Goal: Information Seeking & Learning: Learn about a topic

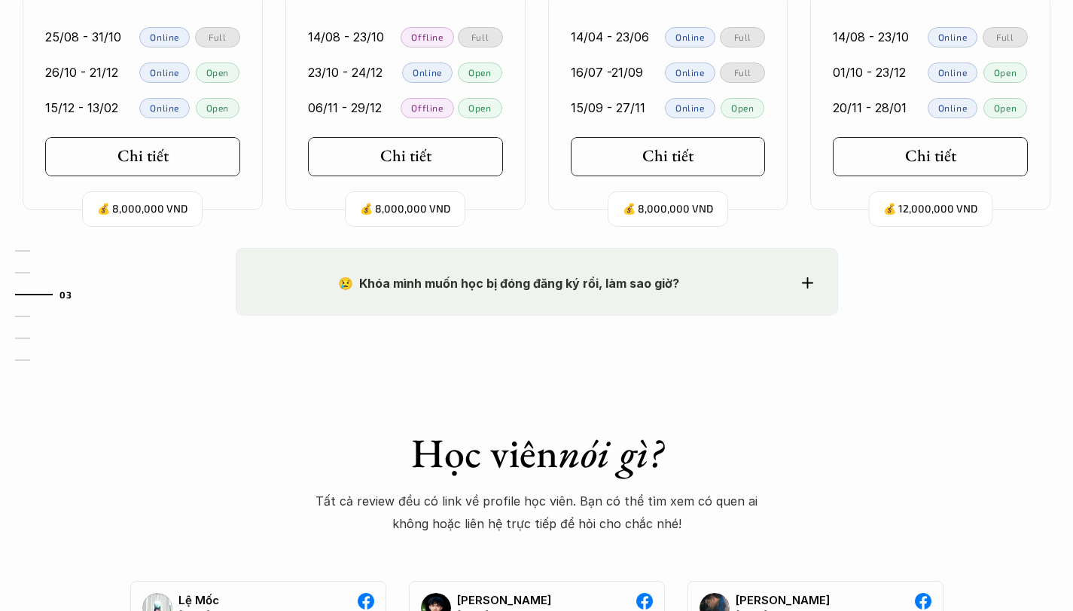
scroll to position [1732, 0]
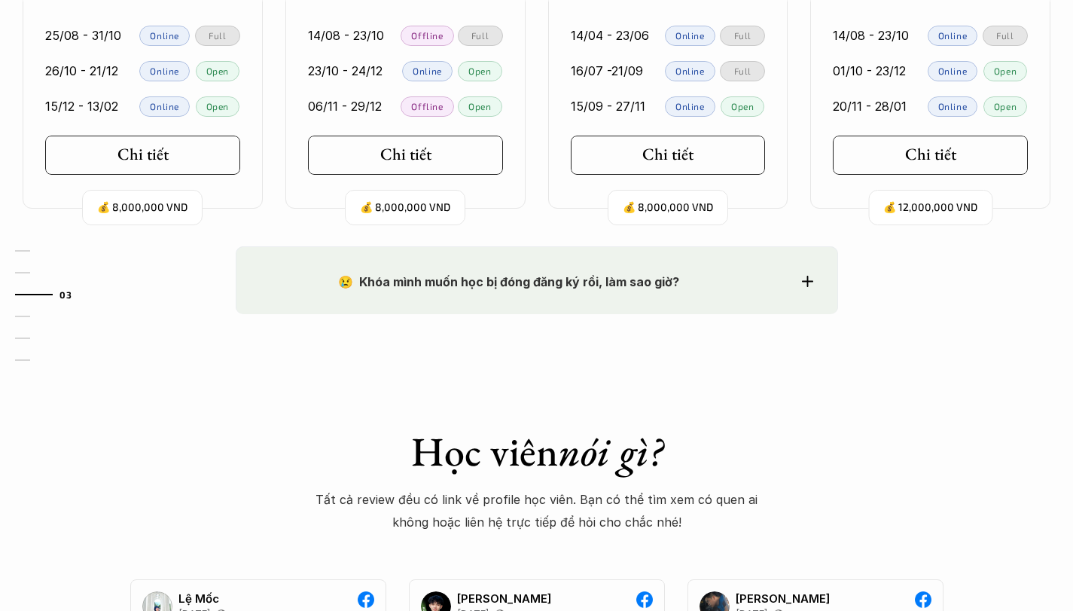
click at [544, 281] on strong "😢 Khóa mình muốn học bị đóng đăng ký rồi, làm sao giờ?" at bounding box center [508, 281] width 341 height 15
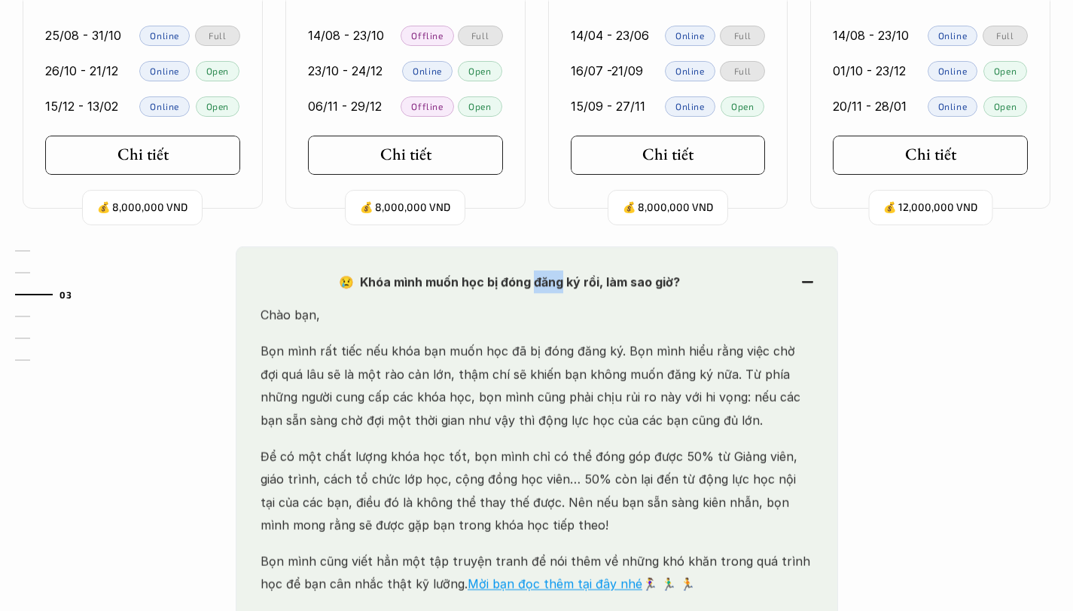
click at [544, 281] on strong "😢 Khóa mình muốn học bị đóng đăng ký rồi, làm sao giờ?" at bounding box center [508, 281] width 341 height 15
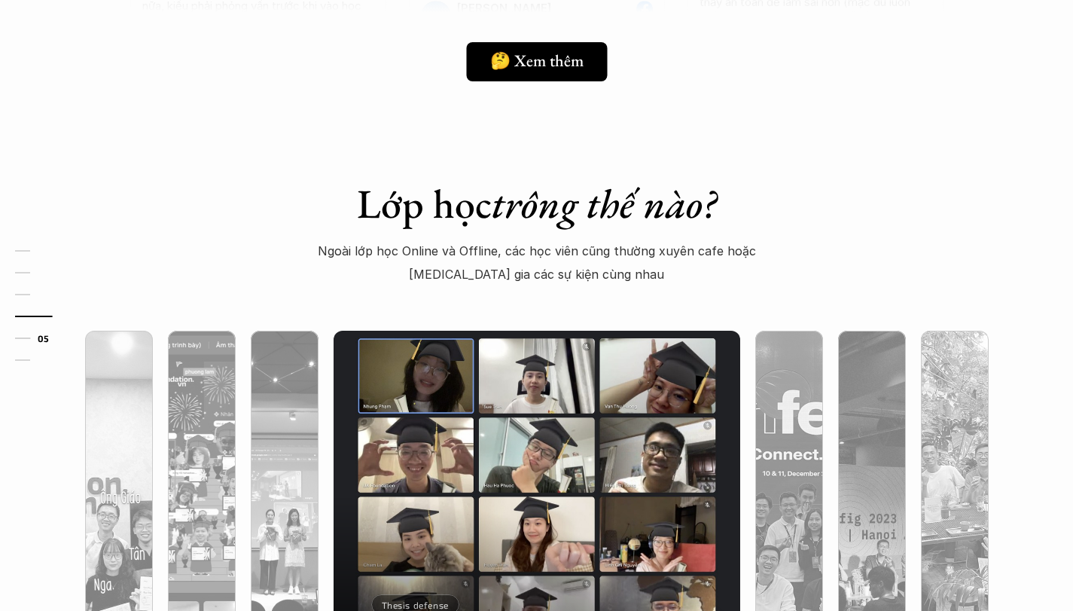
scroll to position [3985, 0]
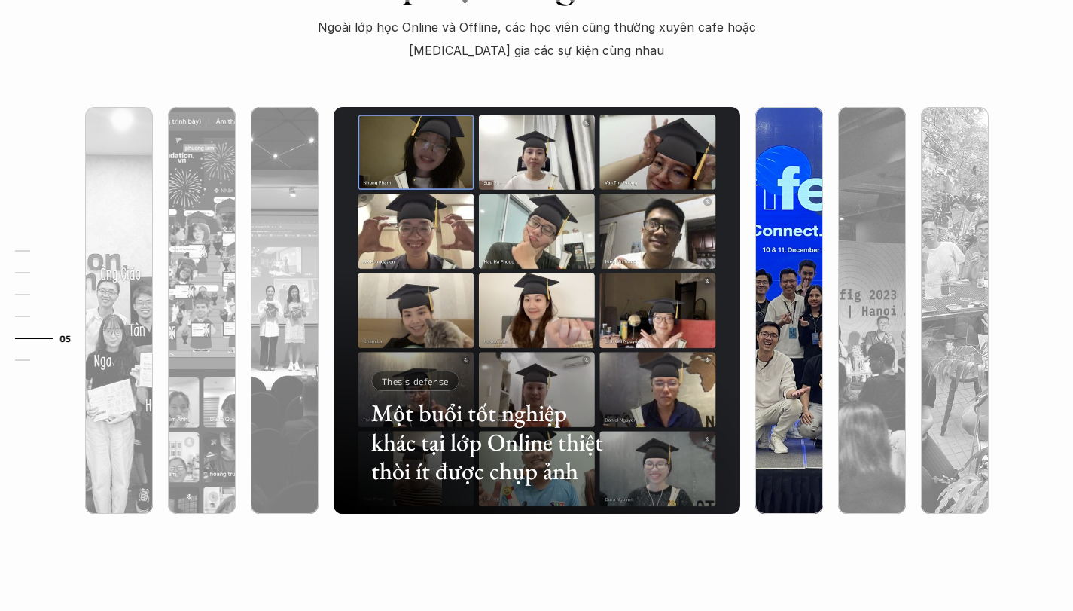
click at [767, 225] on img at bounding box center [789, 310] width 414 height 407
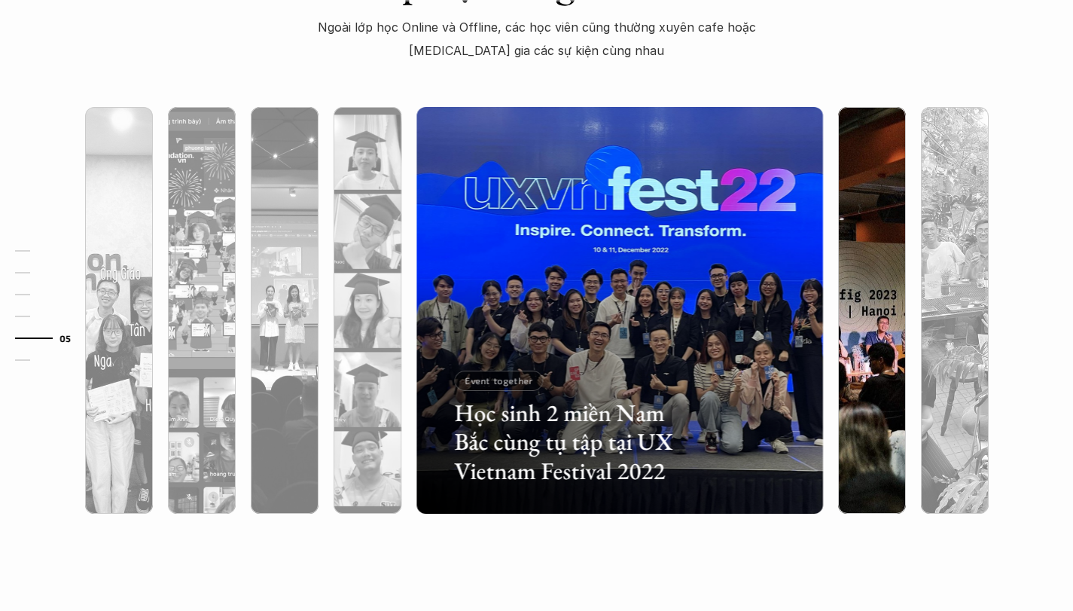
click at [849, 228] on img at bounding box center [872, 310] width 414 height 407
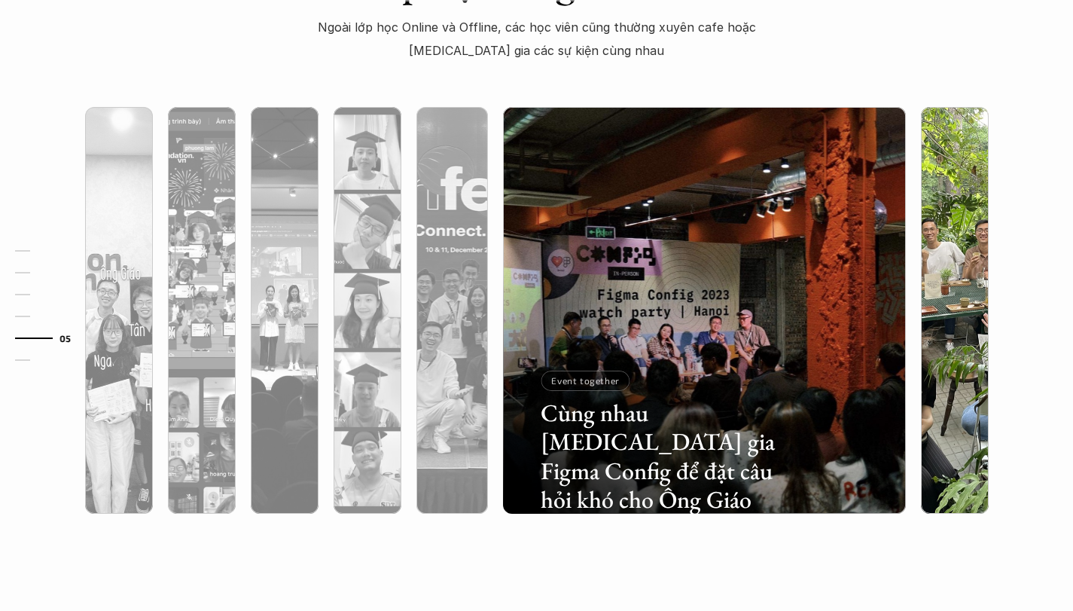
click at [975, 235] on img at bounding box center [955, 310] width 414 height 407
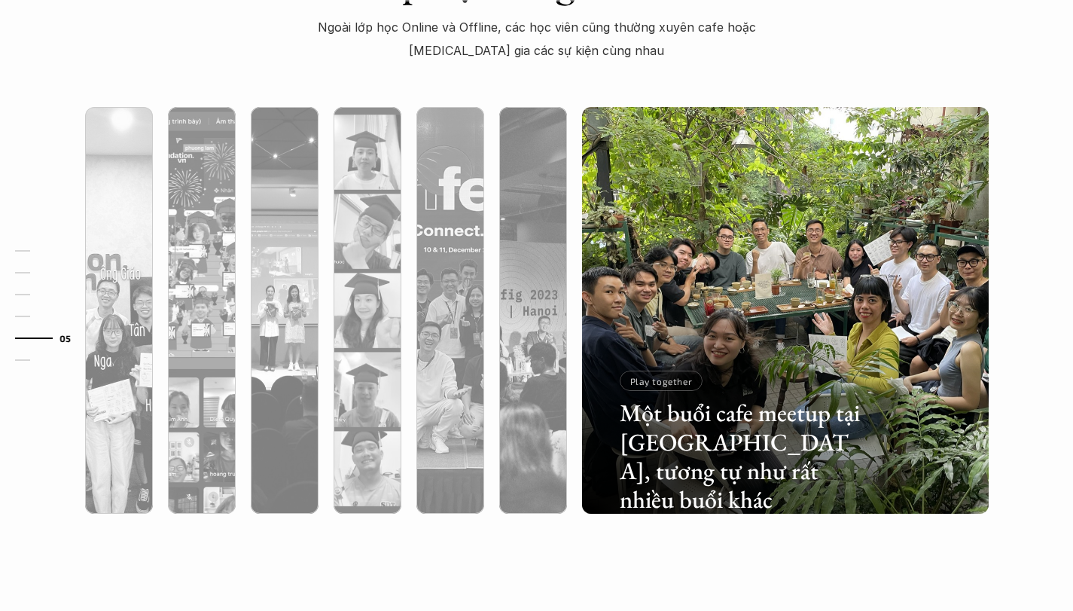
click at [102, 190] on div "01 02 03 04 05 06" at bounding box center [75, 305] width 151 height 611
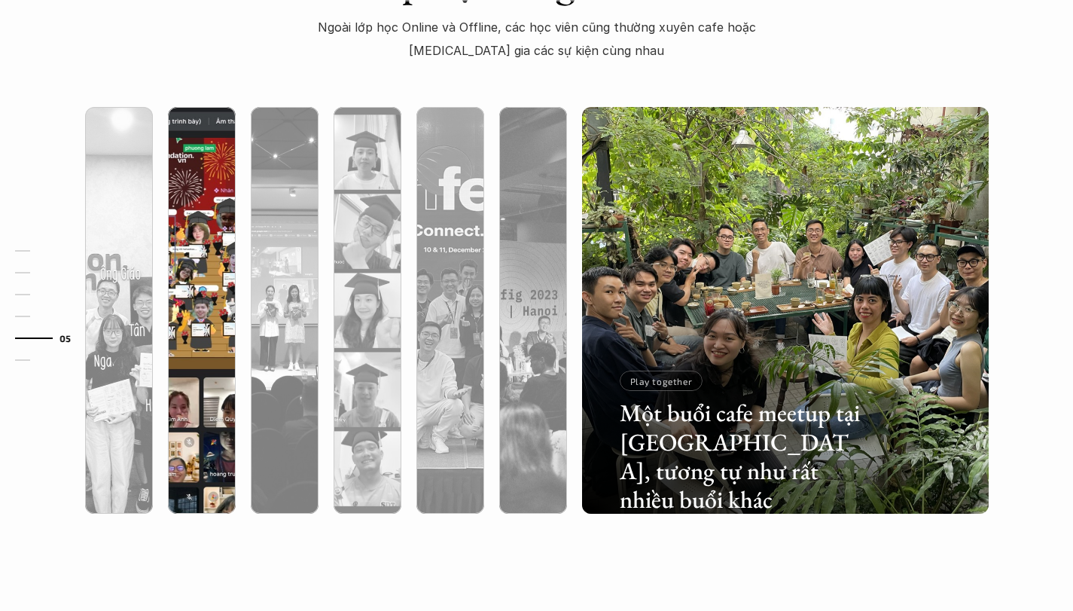
click at [179, 186] on img at bounding box center [202, 310] width 414 height 407
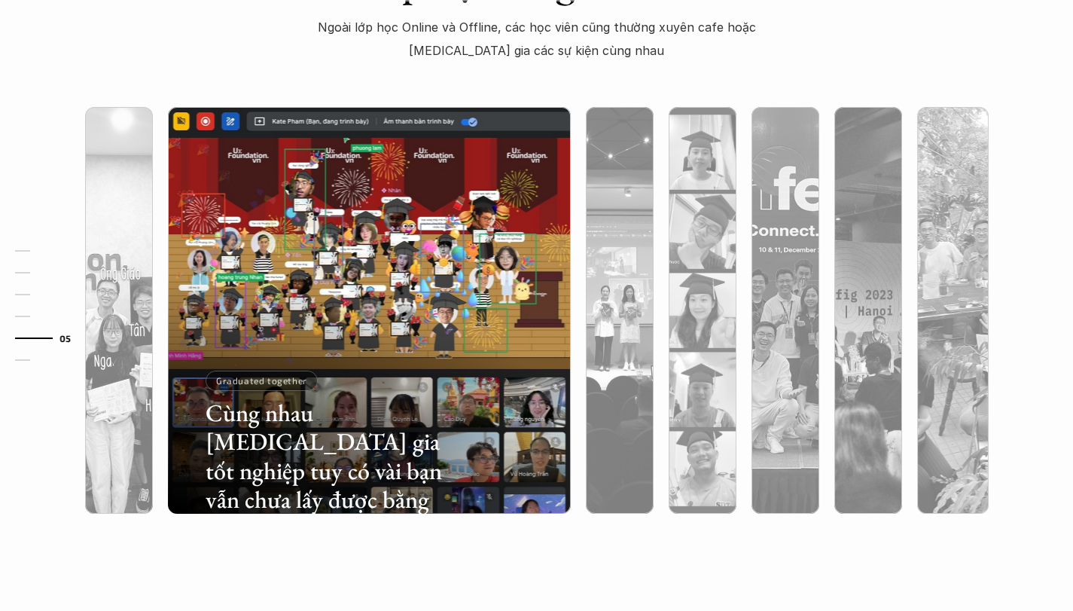
click at [125, 186] on div "01 02 03 04 05 06" at bounding box center [75, 305] width 151 height 611
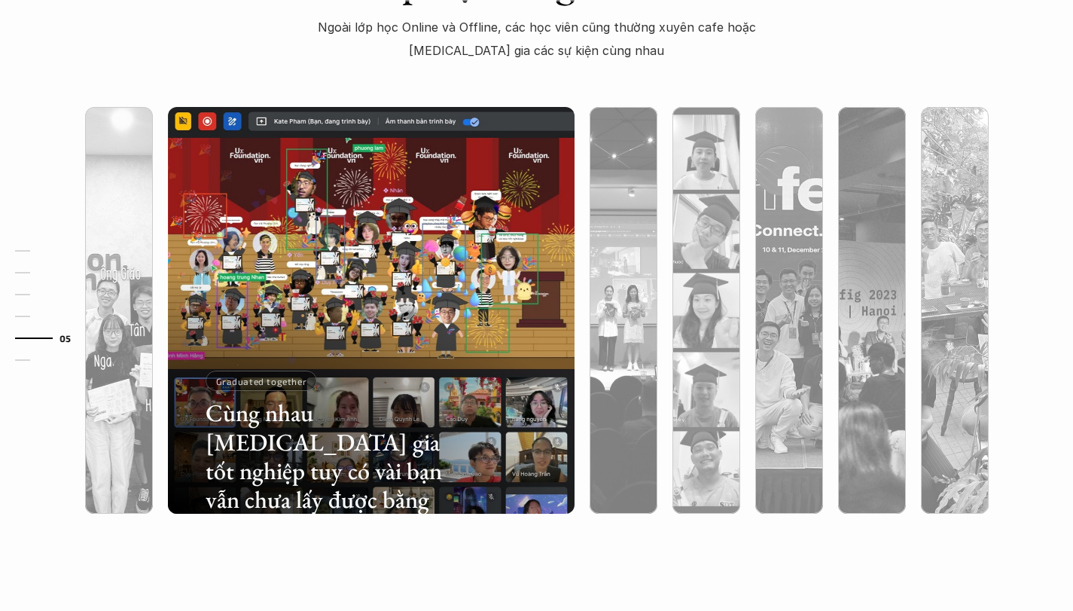
click at [102, 185] on div "01 02 03 04 05 06" at bounding box center [75, 305] width 151 height 611
click at [196, 179] on img at bounding box center [371, 310] width 414 height 407
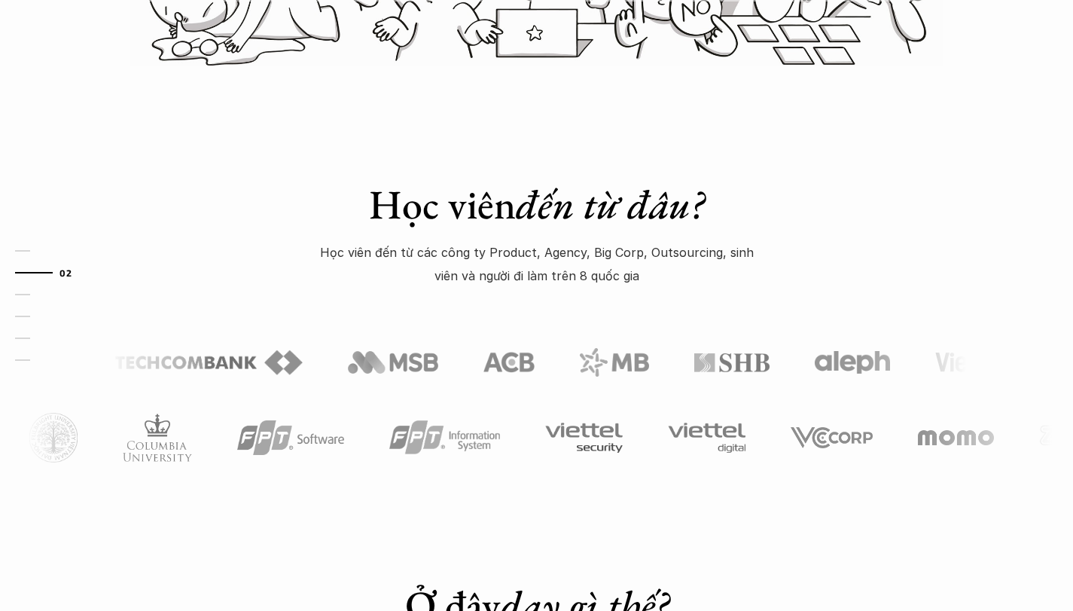
scroll to position [652, 0]
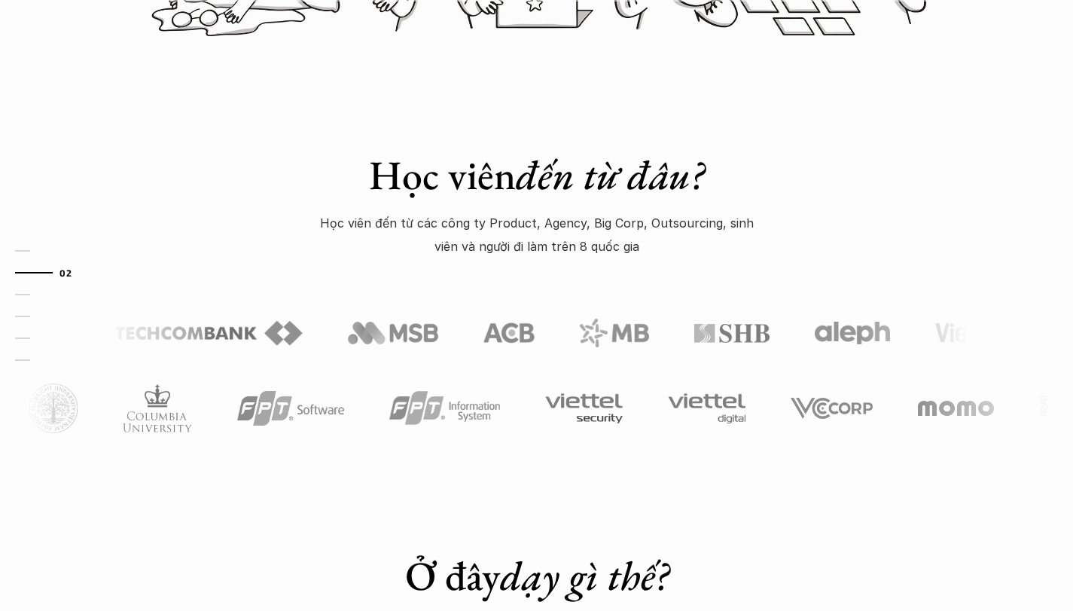
click at [518, 217] on p "Học viên đến từ các công ty Product, Agency, Big Corp, Outsourcing, sinh viên v…" at bounding box center [537, 235] width 452 height 46
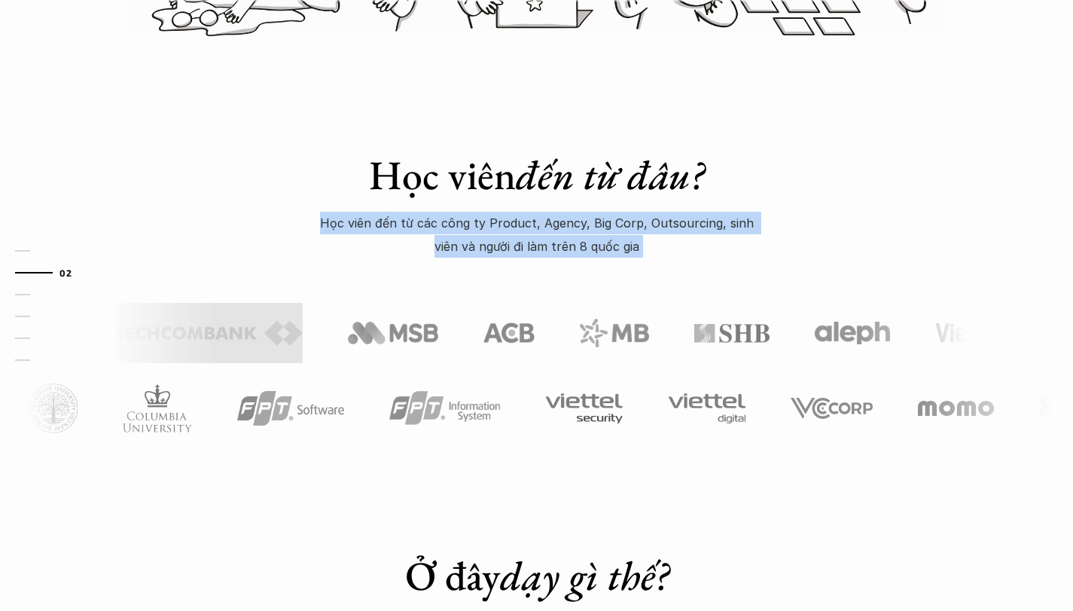
click at [518, 217] on p "Học viên đến từ các công ty Product, Agency, Big Corp, Outsourcing, sinh viên v…" at bounding box center [537, 235] width 452 height 46
click at [542, 217] on p "Học viên đến từ các công ty Product, Agency, Big Corp, Outsourcing, sinh viên v…" at bounding box center [537, 235] width 452 height 46
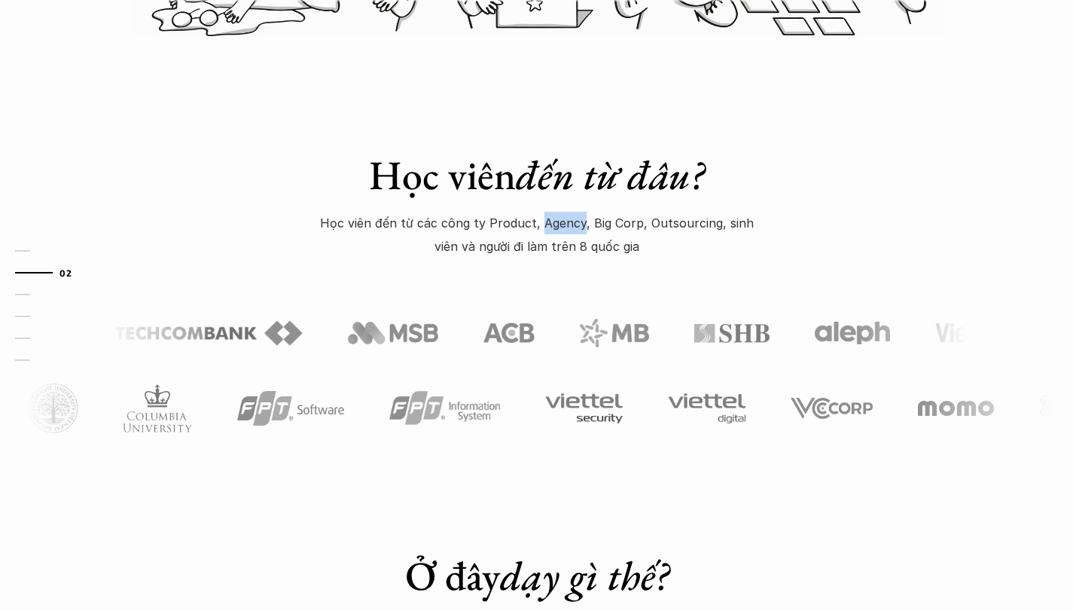
click at [542, 217] on p "Học viên đến từ các công ty Product, Agency, Big Corp, Outsourcing, sinh viên v…" at bounding box center [537, 235] width 452 height 46
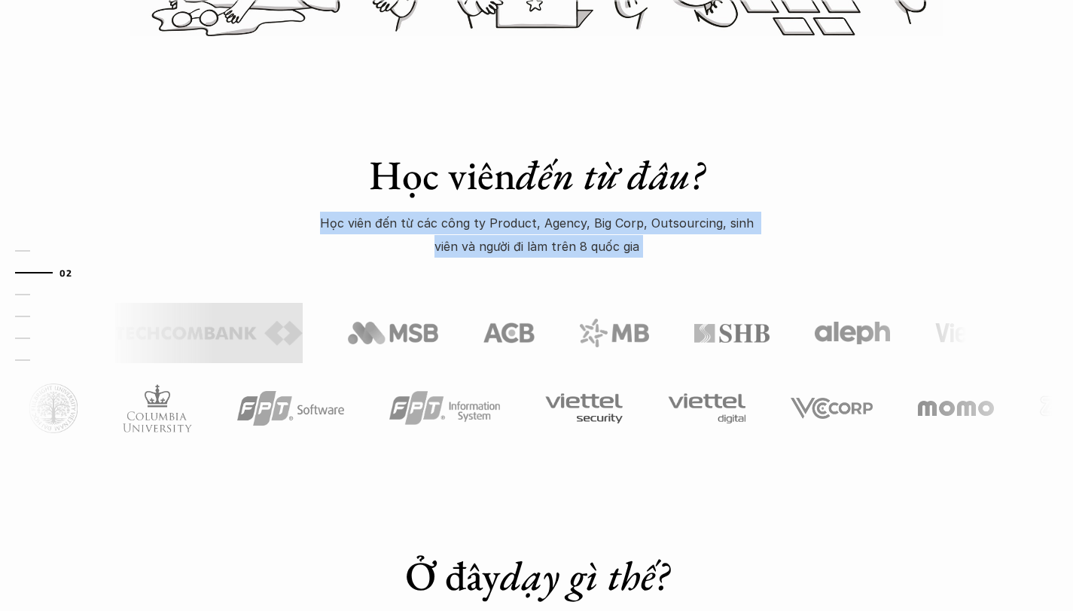
click at [542, 217] on p "Học viên đến từ các công ty Product, Agency, Big Corp, Outsourcing, sinh viên v…" at bounding box center [537, 235] width 452 height 46
click at [552, 218] on p "Học viên đến từ các công ty Product, Agency, Big Corp, Outsourcing, sinh viên v…" at bounding box center [537, 235] width 452 height 46
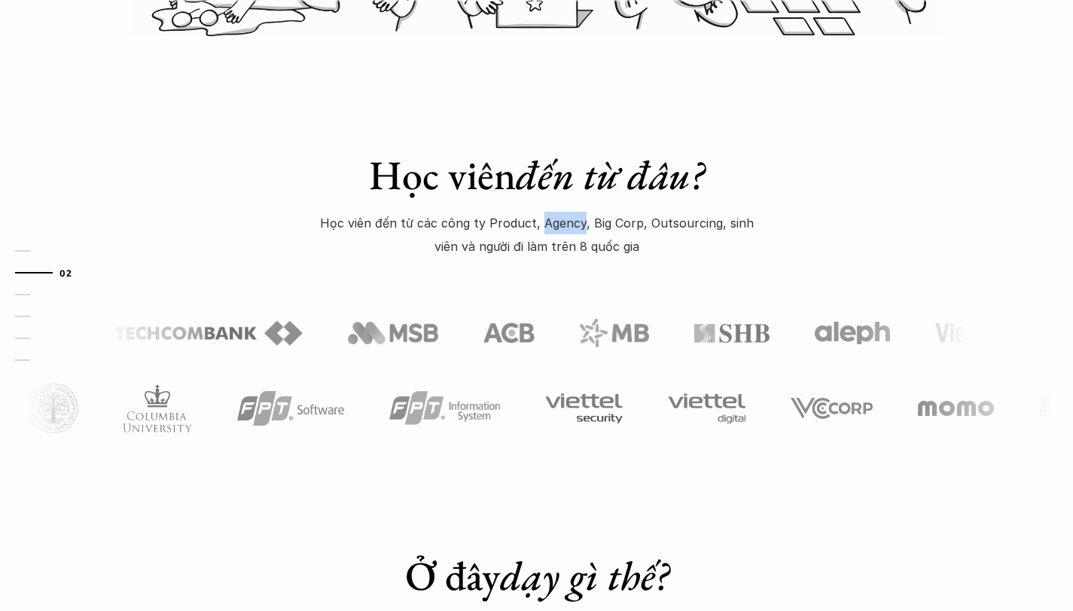
click at [552, 218] on p "Học viên đến từ các công ty Product, Agency, Big Corp, Outsourcing, sinh viên v…" at bounding box center [537, 235] width 452 height 46
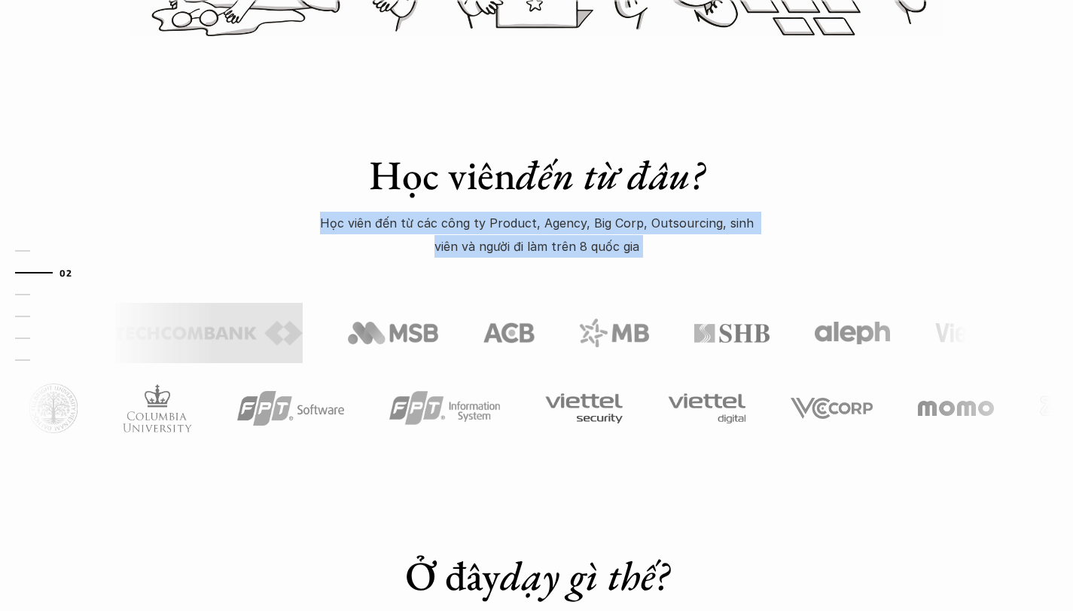
click at [552, 218] on p "Học viên đến từ các công ty Product, Agency, Big Corp, Outsourcing, sinh viên v…" at bounding box center [537, 235] width 452 height 46
click at [548, 218] on p "Học viên đến từ các công ty Product, Agency, Big Corp, Outsourcing, sinh viên v…" at bounding box center [537, 235] width 452 height 46
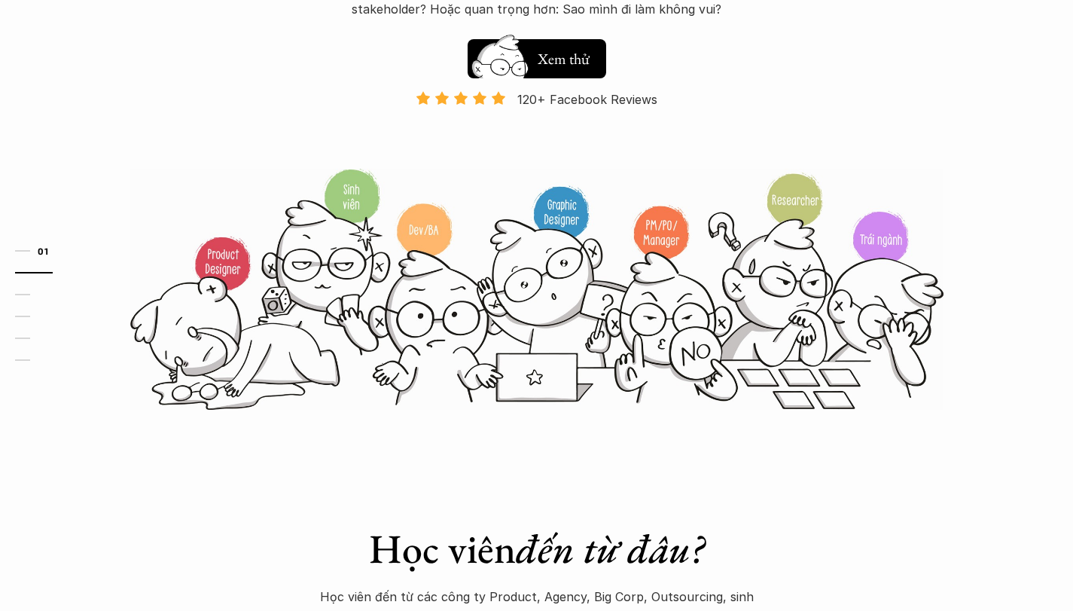
scroll to position [128, 0]
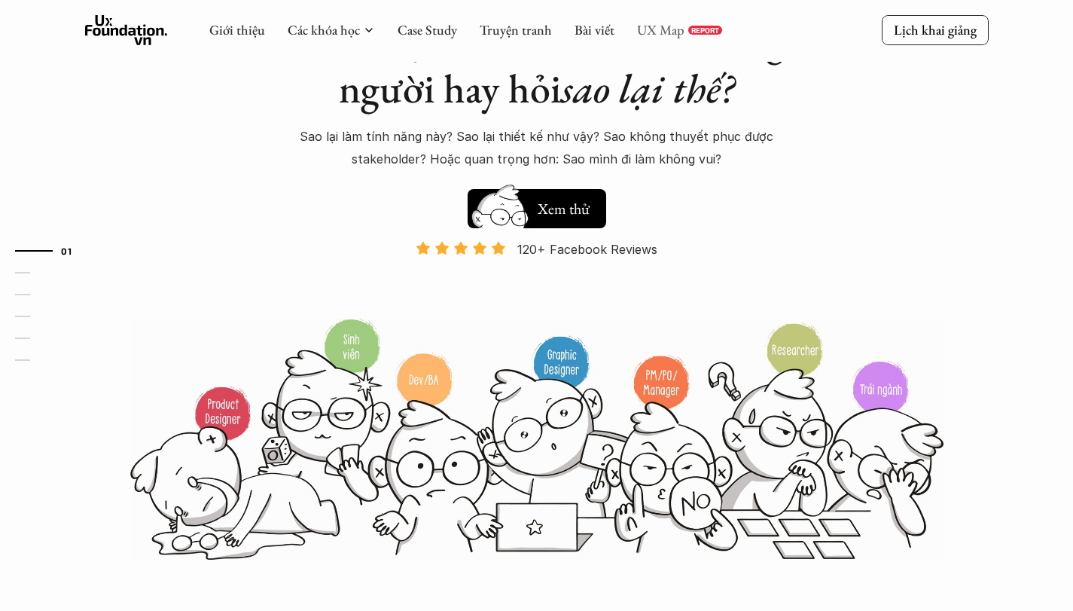
click at [653, 26] on link "UX Map" at bounding box center [660, 29] width 47 height 17
click at [587, 24] on link "Bài viết" at bounding box center [595, 29] width 40 height 17
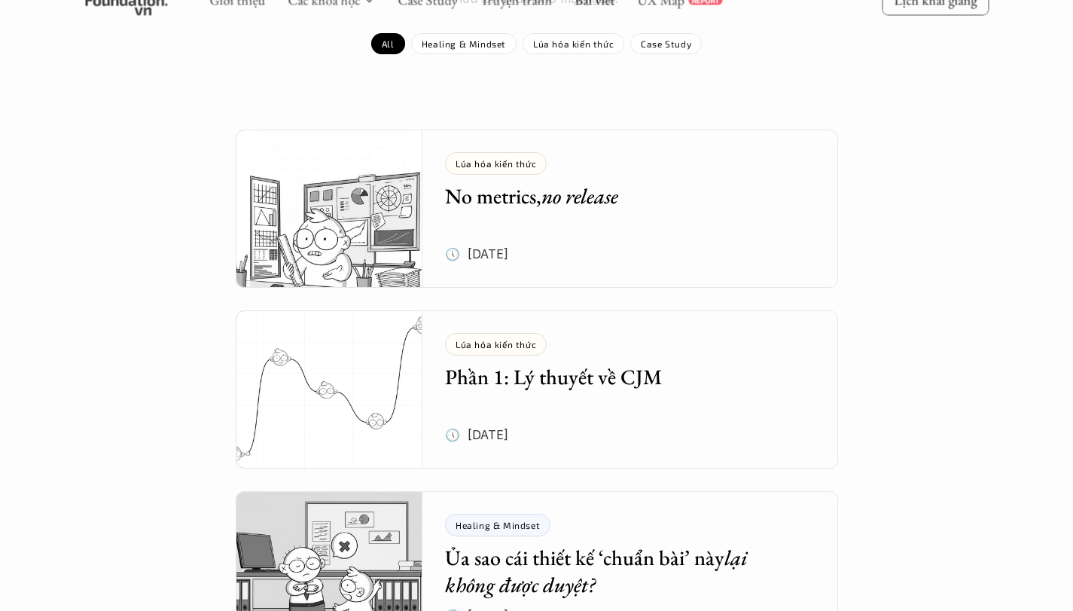
scroll to position [213, 0]
click at [599, 191] on em "no release" at bounding box center [580, 195] width 77 height 27
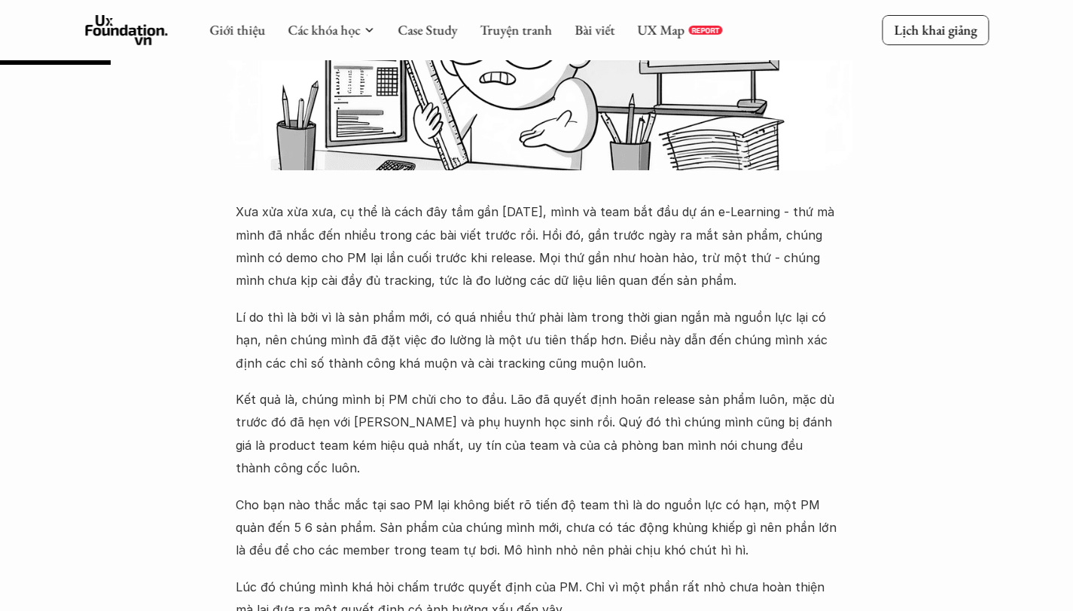
scroll to position [510, 0]
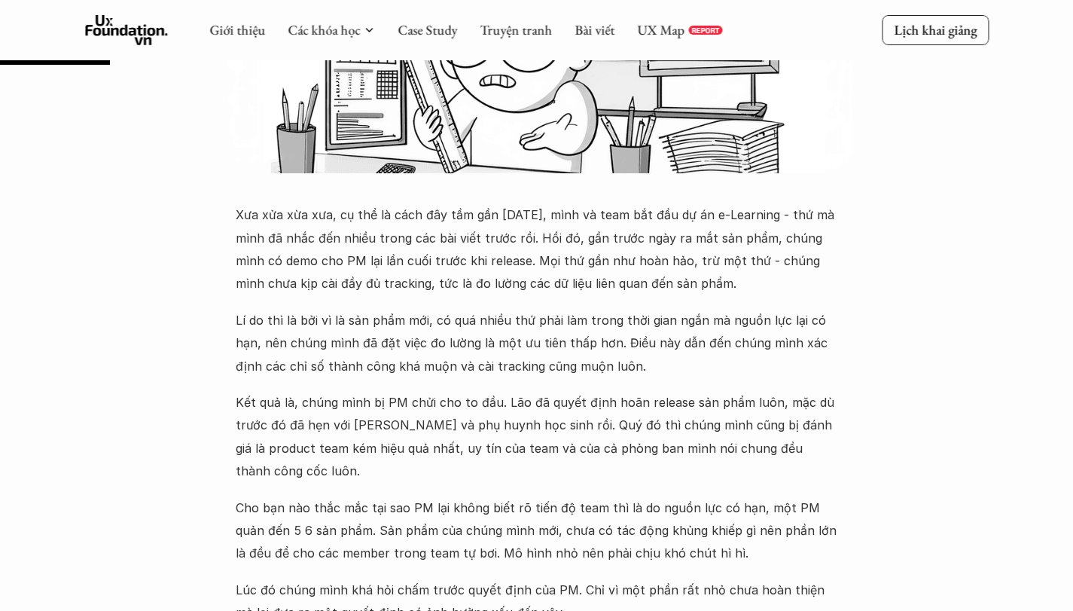
click at [510, 247] on p "Xưa xửa xừa xưa, cụ thể là cách đây tầm gần [DATE], mình và team bắt đầu dự án …" at bounding box center [537, 249] width 603 height 92
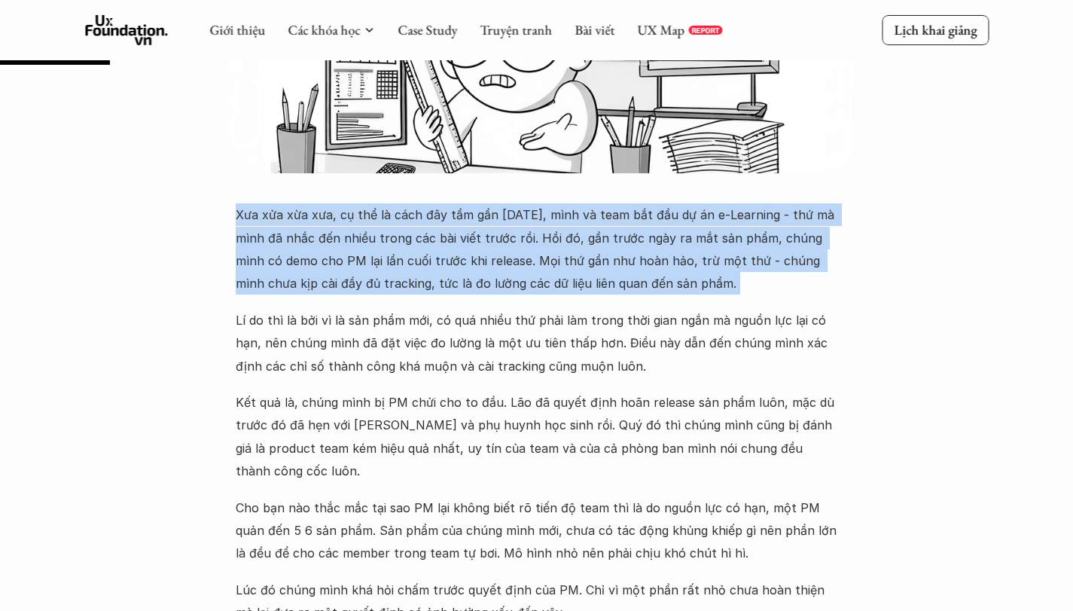
click at [510, 247] on p "Xưa xửa xừa xưa, cụ thể là cách đây tầm gần [DATE], mình và team bắt đầu dự án …" at bounding box center [537, 249] width 603 height 92
click at [533, 244] on p "Xưa xửa xừa xưa, cụ thể là cách đây tầm gần [DATE], mình và team bắt đầu dự án …" at bounding box center [537, 249] width 603 height 92
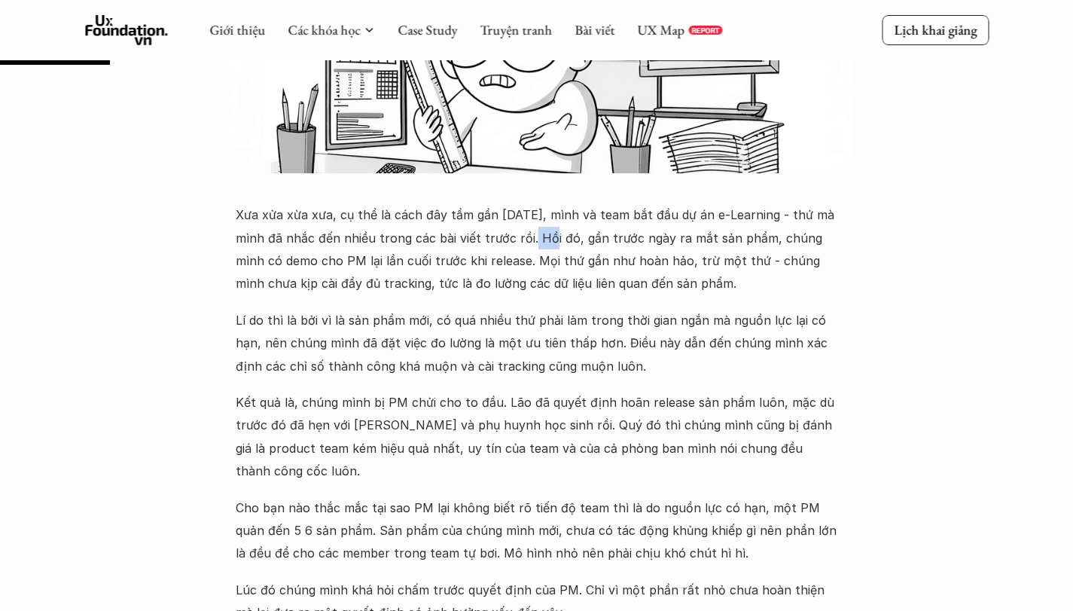
click at [533, 244] on p "Xưa xửa xừa xưa, cụ thể là cách đây tầm gần [DATE], mình và team bắt đầu dự án …" at bounding box center [537, 249] width 603 height 92
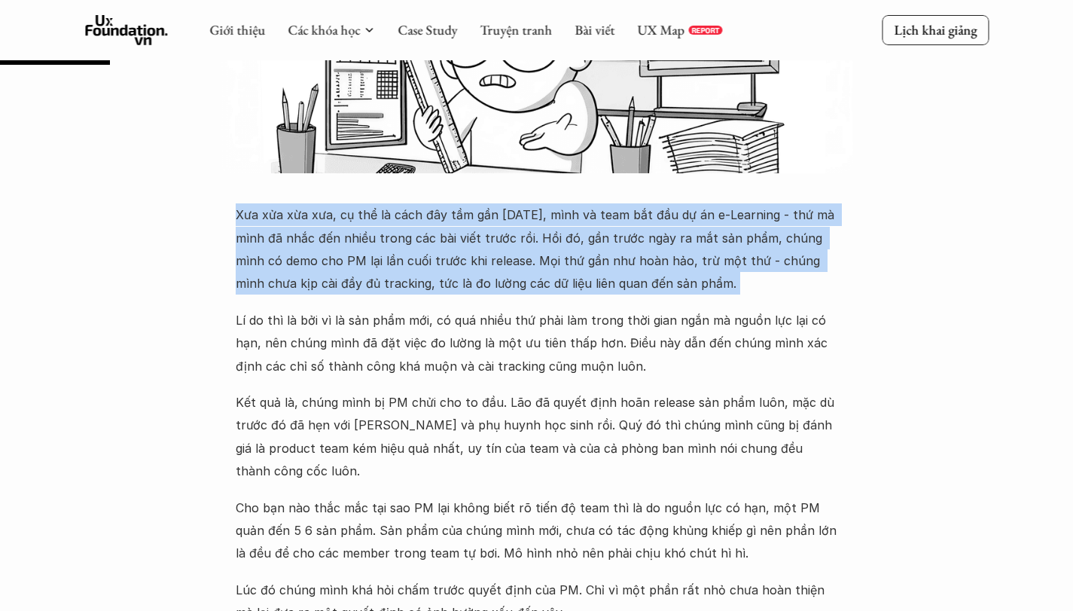
click at [533, 244] on p "Xưa xửa xừa xưa, cụ thể là cách đây tầm gần [DATE], mình và team bắt đầu dự án …" at bounding box center [537, 249] width 603 height 92
click at [537, 242] on p "Xưa xửa xừa xưa, cụ thể là cách đây tầm gần [DATE], mình và team bắt đầu dự án …" at bounding box center [537, 249] width 603 height 92
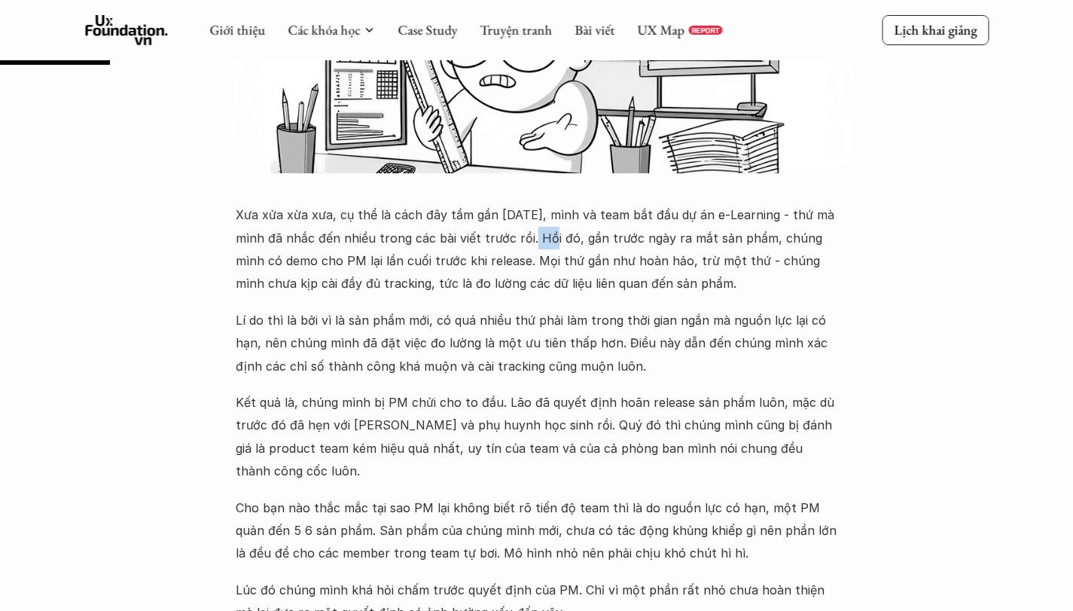
click at [537, 242] on p "Xưa xửa xừa xưa, cụ thể là cách đây tầm gần [DATE], mình và team bắt đầu dự án …" at bounding box center [537, 249] width 603 height 92
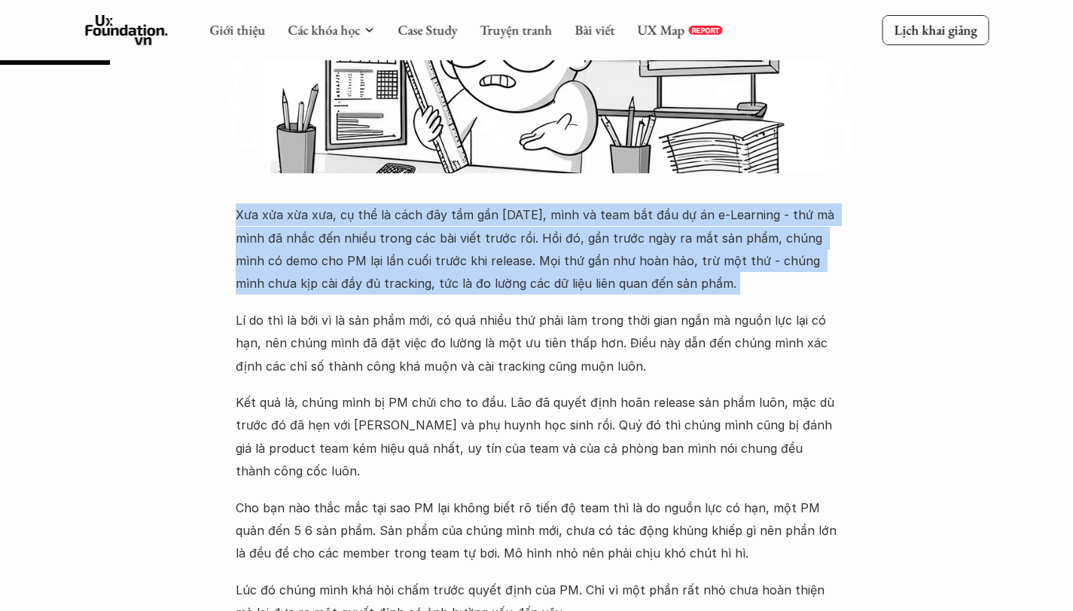
click at [537, 242] on p "Xưa xửa xừa xưa, cụ thể là cách đây tầm gần [DATE], mình và team bắt đầu dự án …" at bounding box center [537, 249] width 603 height 92
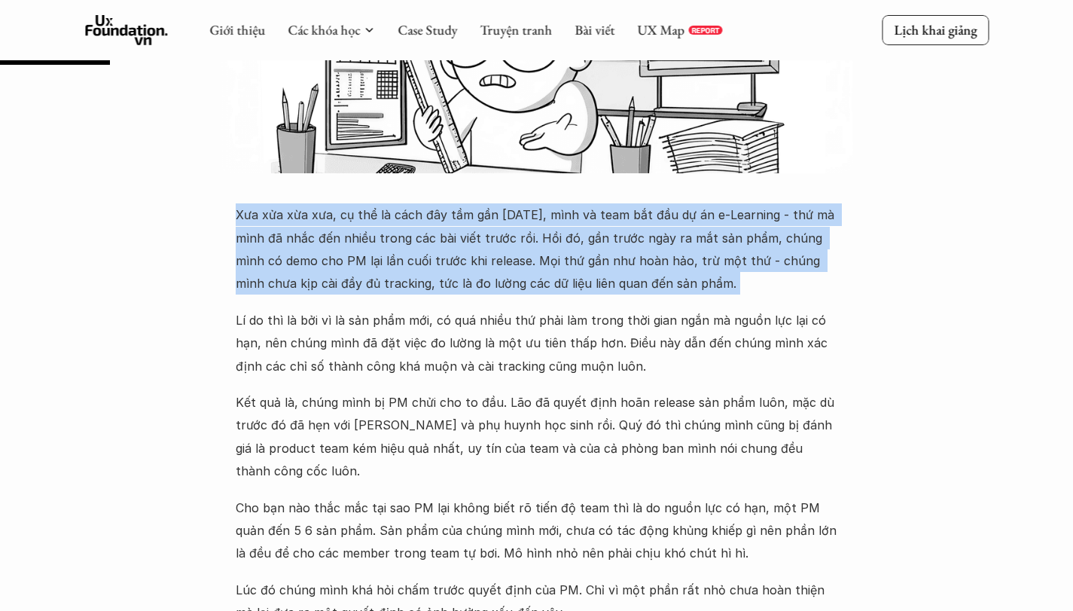
click at [537, 242] on p "Xưa xửa xừa xưa, cụ thể là cách đây tầm gần [DATE], mình và team bắt đầu dự án …" at bounding box center [537, 249] width 603 height 92
click at [503, 241] on p "Xưa xửa xừa xưa, cụ thể là cách đây tầm gần [DATE], mình và team bắt đầu dự án …" at bounding box center [537, 249] width 603 height 92
click at [428, 249] on p "Xưa xửa xừa xưa, cụ thể là cách đây tầm gần [DATE], mình và team bắt đầu dự án …" at bounding box center [537, 249] width 603 height 92
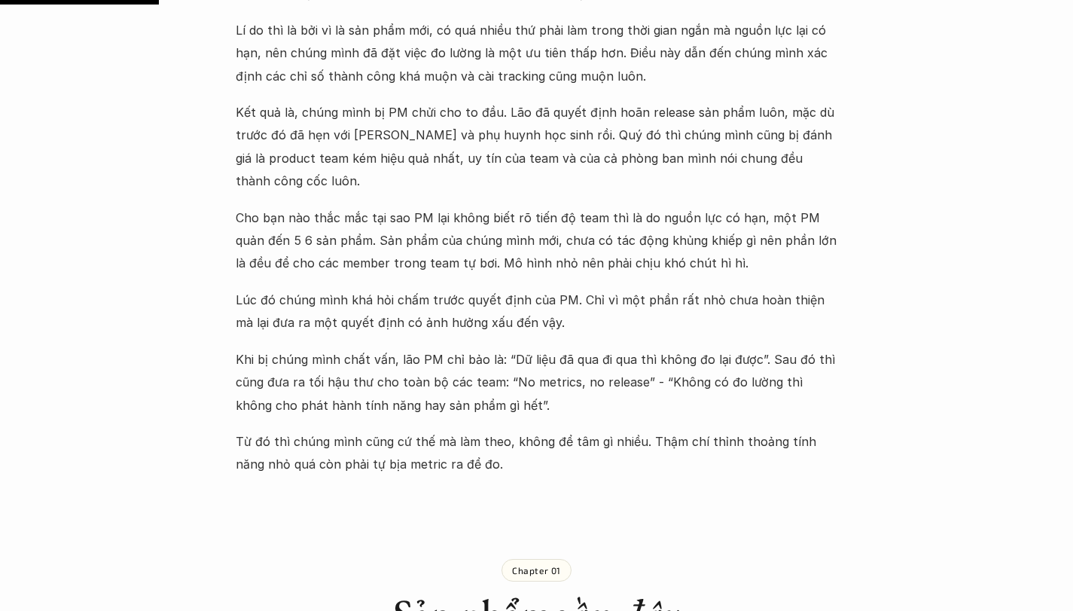
scroll to position [807, 0]
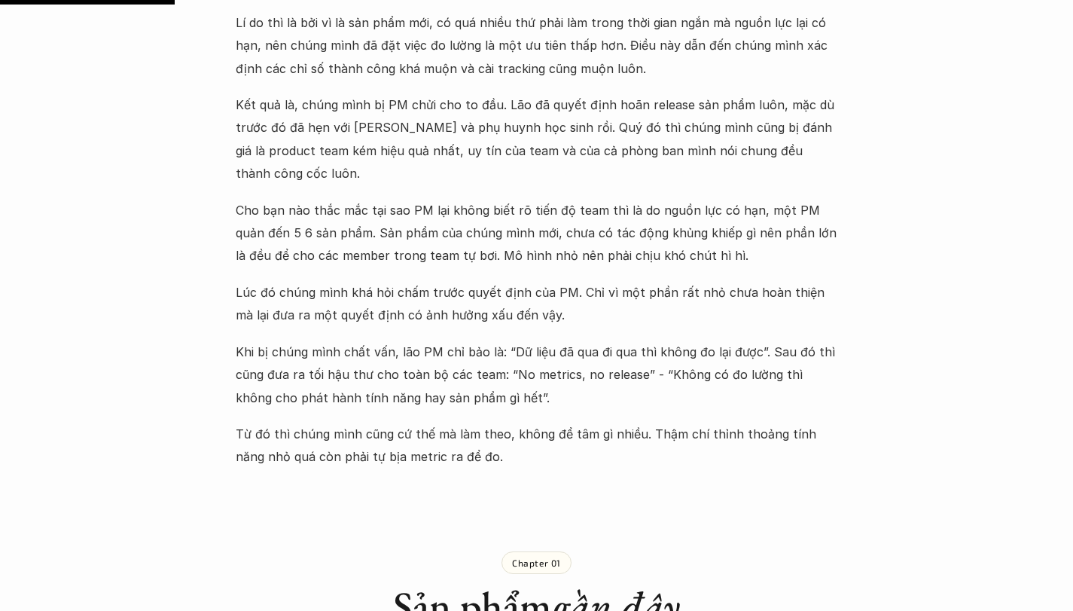
click at [450, 219] on p "Cho bạn nào thắc mắc tại sao PM lại không biết rõ tiến độ team thì là do nguồn …" at bounding box center [537, 233] width 603 height 69
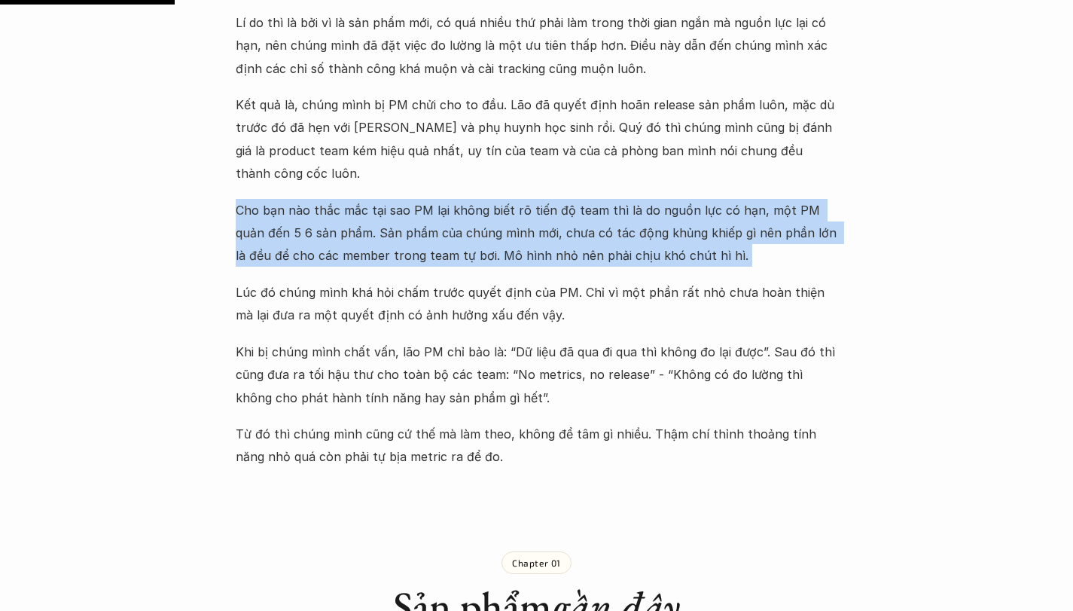
click at [450, 219] on p "Cho bạn nào thắc mắc tại sao PM lại không biết rõ tiến độ team thì là do nguồn …" at bounding box center [537, 233] width 603 height 69
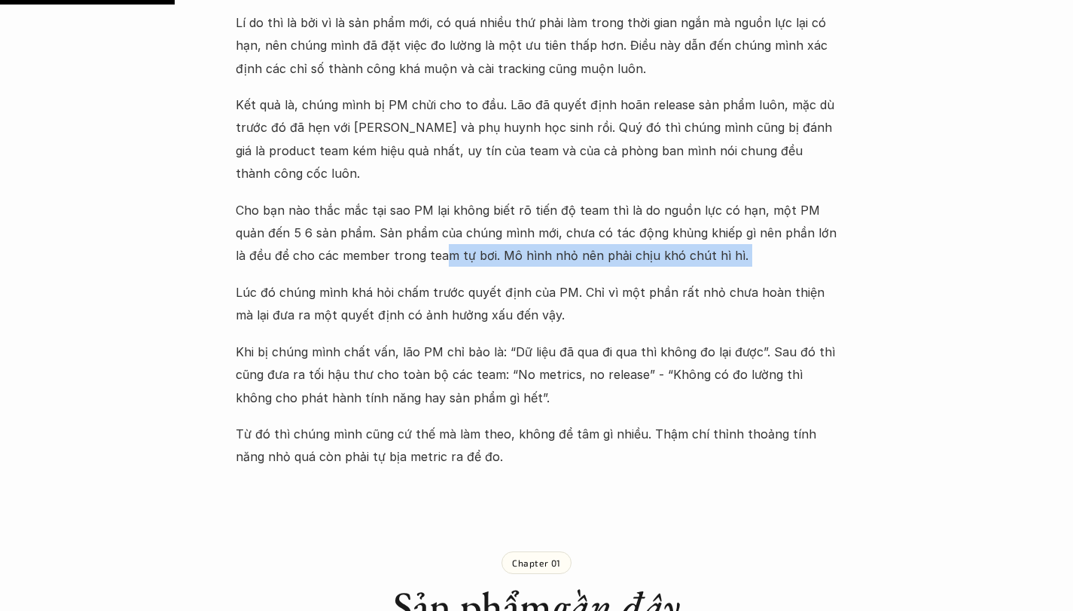
click at [405, 215] on p "Cho bạn nào thắc mắc tại sao PM lại không biết rõ tiến độ team thì là do nguồn …" at bounding box center [537, 233] width 603 height 69
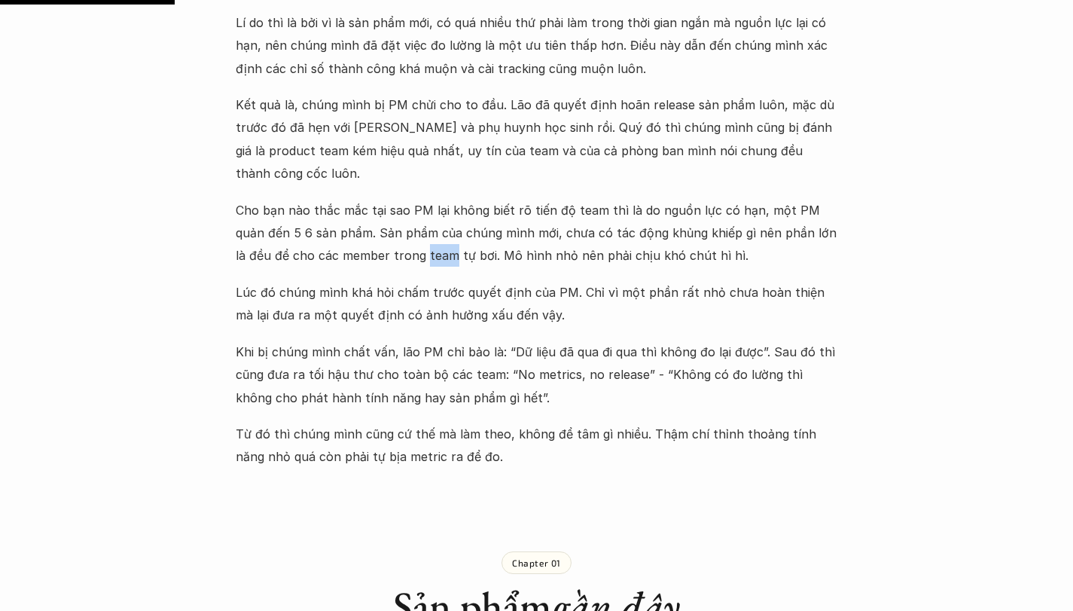
click at [405, 215] on p "Cho bạn nào thắc mắc tại sao PM lại không biết rõ tiến độ team thì là do nguồn …" at bounding box center [537, 233] width 603 height 69
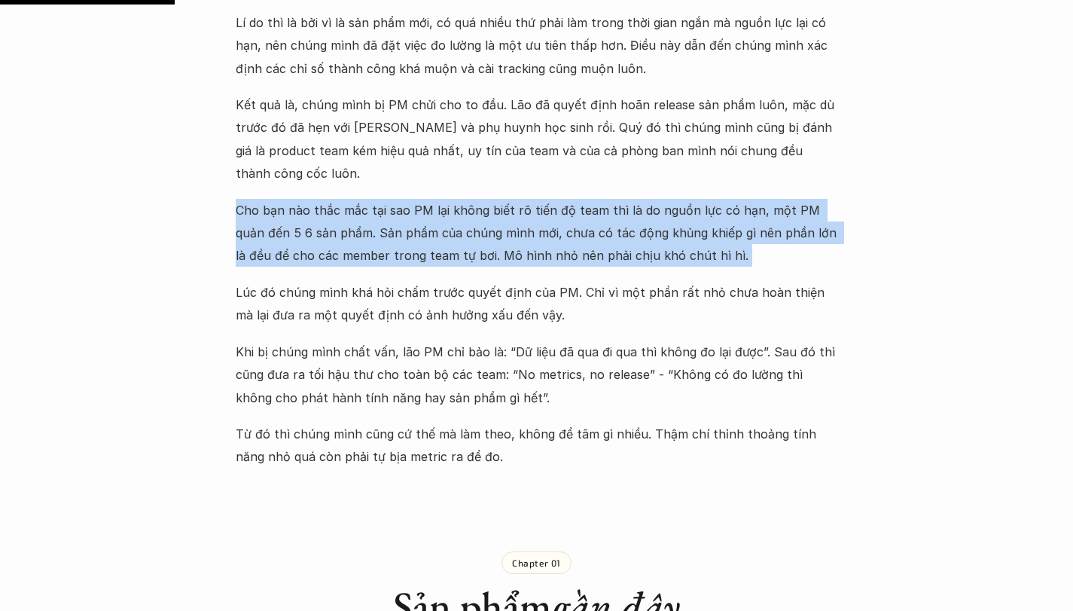
click at [405, 215] on p "Cho bạn nào thắc mắc tại sao PM lại không biết rõ tiến độ team thì là do nguồn …" at bounding box center [537, 233] width 603 height 69
click at [430, 209] on p "Cho bạn nào thắc mắc tại sao PM lại không biết rõ tiến độ team thì là do nguồn …" at bounding box center [537, 233] width 603 height 69
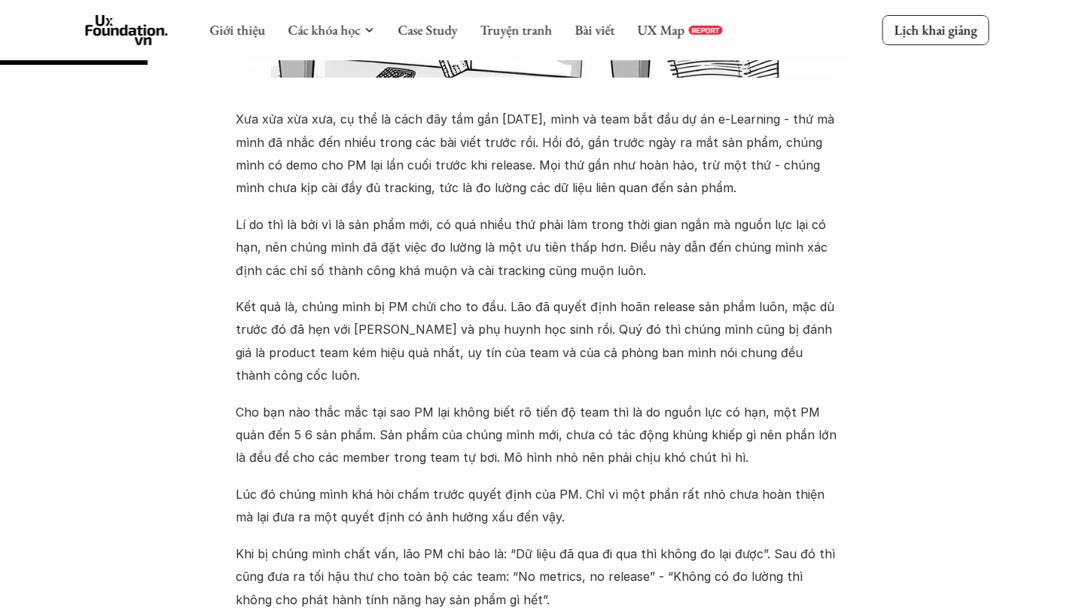
scroll to position [550, 0]
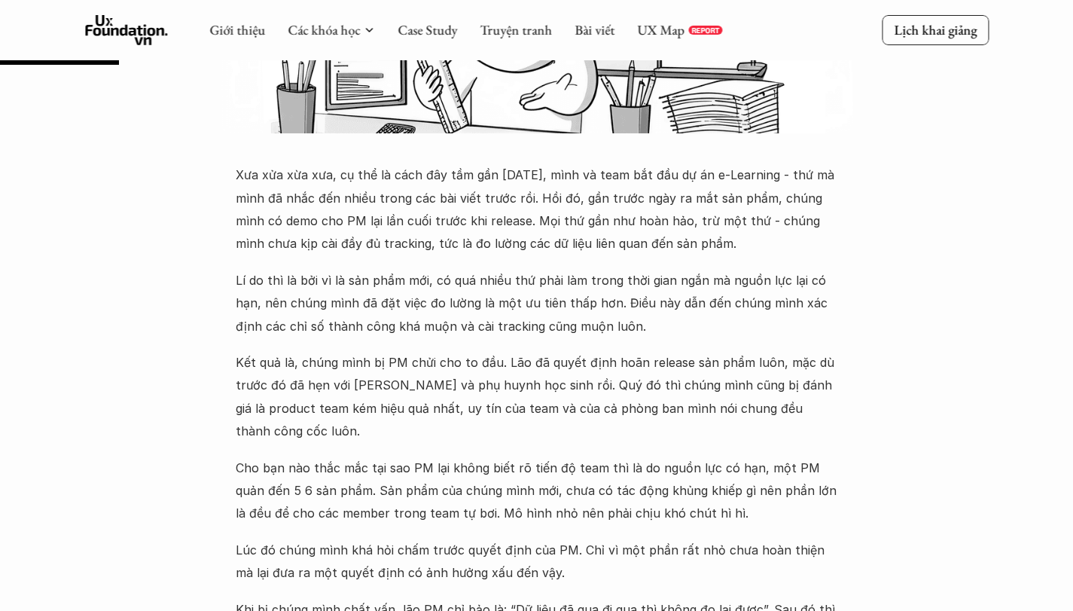
click at [430, 203] on p "Xưa xửa xừa xưa, cụ thể là cách đây tầm gần [DATE], mình và team bắt đầu dự án …" at bounding box center [537, 209] width 603 height 92
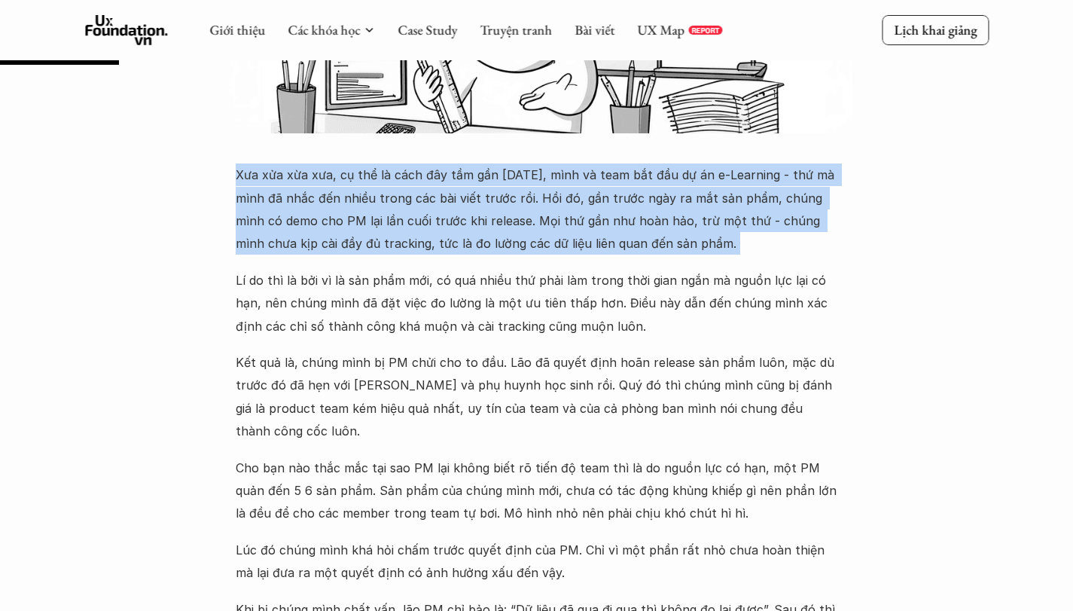
click at [430, 203] on p "Xưa xửa xừa xưa, cụ thể là cách đây tầm gần [DATE], mình và team bắt đầu dự án …" at bounding box center [537, 209] width 603 height 92
click at [430, 202] on p "Xưa xửa xừa xưa, cụ thể là cách đây tầm gần [DATE], mình và team bắt đầu dự án …" at bounding box center [537, 209] width 603 height 92
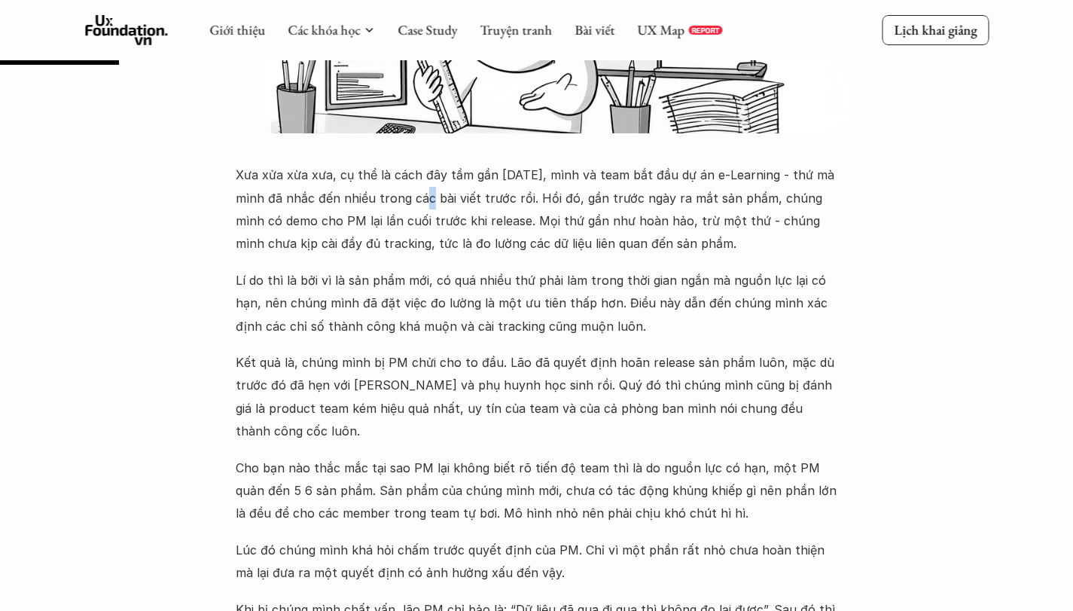
click at [430, 202] on p "Xưa xửa xừa xưa, cụ thể là cách đây tầm gần [DATE], mình và team bắt đầu dự án …" at bounding box center [537, 209] width 603 height 92
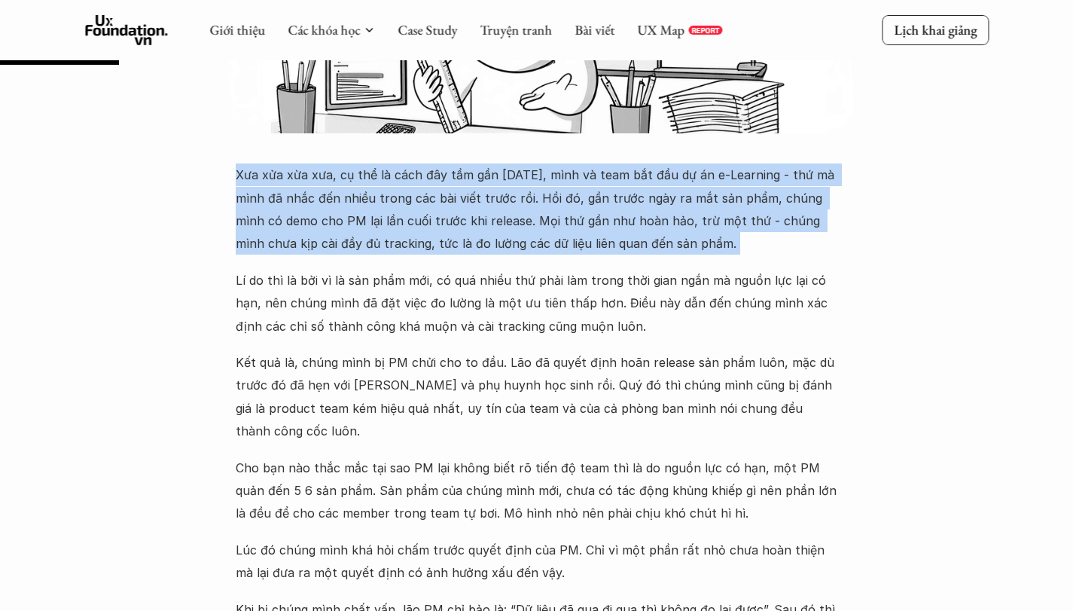
click at [430, 202] on p "Xưa xửa xừa xưa, cụ thể là cách đây tầm gần [DATE], mình và team bắt đầu dự án …" at bounding box center [537, 209] width 603 height 92
click at [435, 200] on p "Xưa xửa xừa xưa, cụ thể là cách đây tầm gần [DATE], mình và team bắt đầu dự án …" at bounding box center [537, 209] width 603 height 92
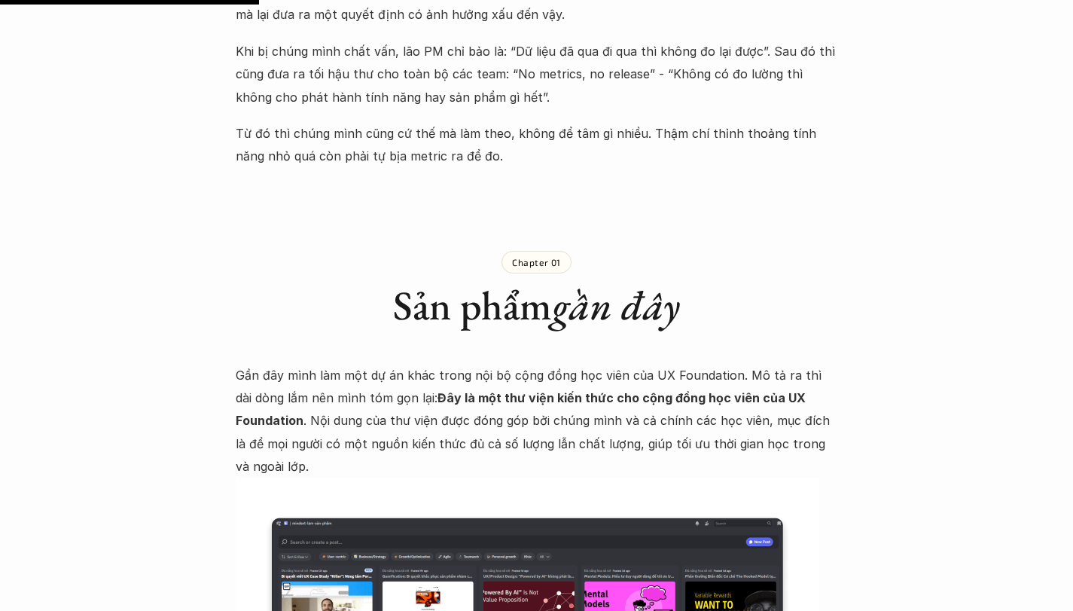
scroll to position [1198, 0]
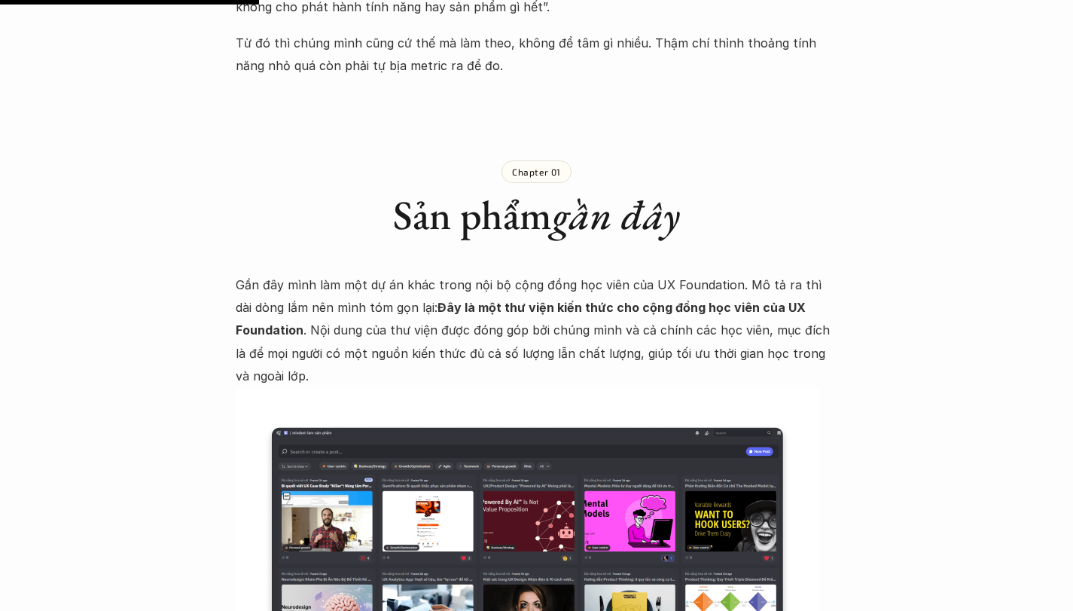
click at [453, 300] on strong "Đây là một thư viện kiến thức cho cộng đồng học viên của UX Foundation" at bounding box center [522, 319] width 573 height 38
click at [459, 300] on strong "Đây là một thư viện kiến thức cho cộng đồng học viên của UX Foundation" at bounding box center [522, 319] width 573 height 38
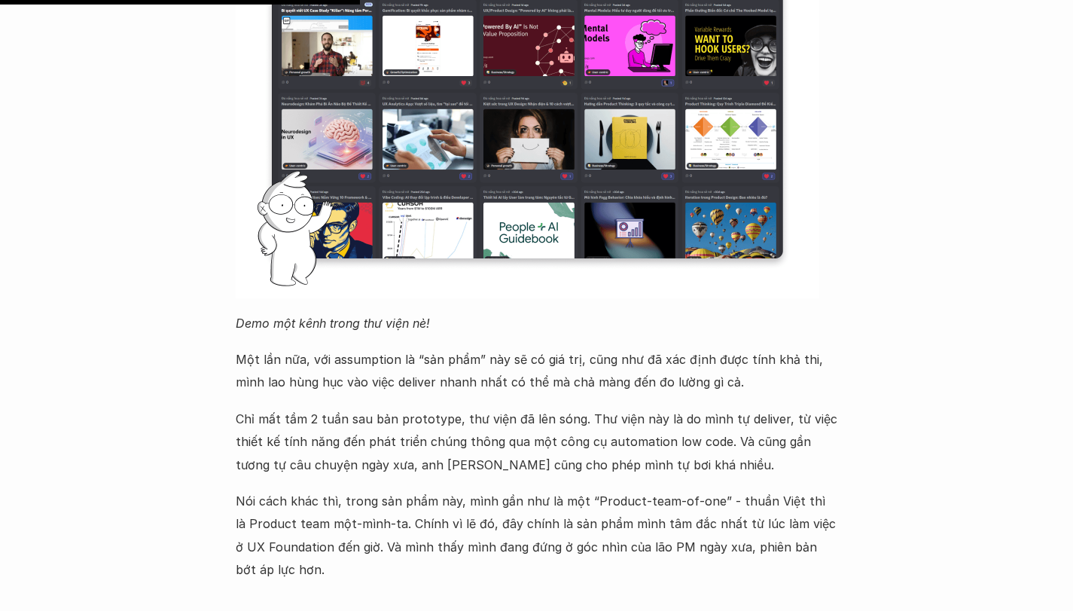
scroll to position [1675, 0]
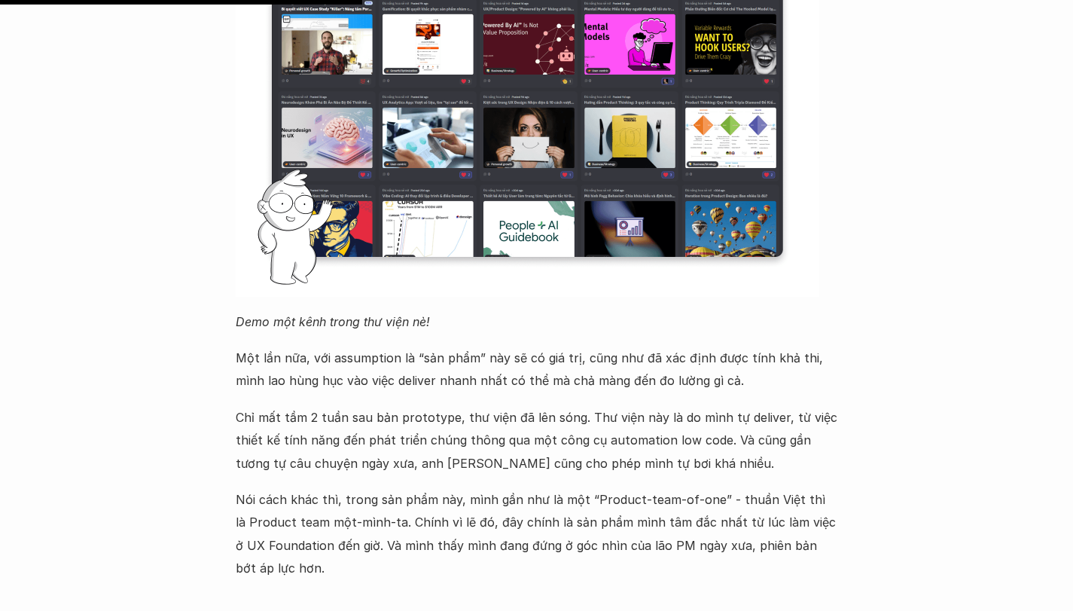
click at [466, 346] on p "Một lần nữa, với assumption là “sản phẩm” này sẽ có giá trị, cũng như đã xác đị…" at bounding box center [537, 369] width 603 height 46
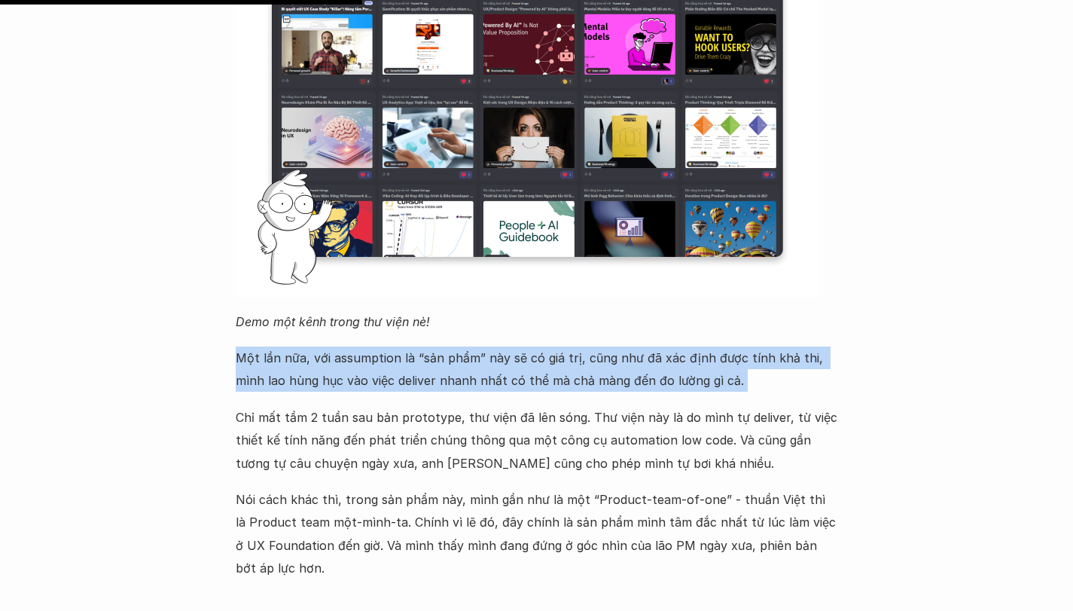
click at [466, 346] on p "Một lần nữa, với assumption là “sản phẩm” này sẽ có giá trị, cũng như đã xác đị…" at bounding box center [537, 369] width 603 height 46
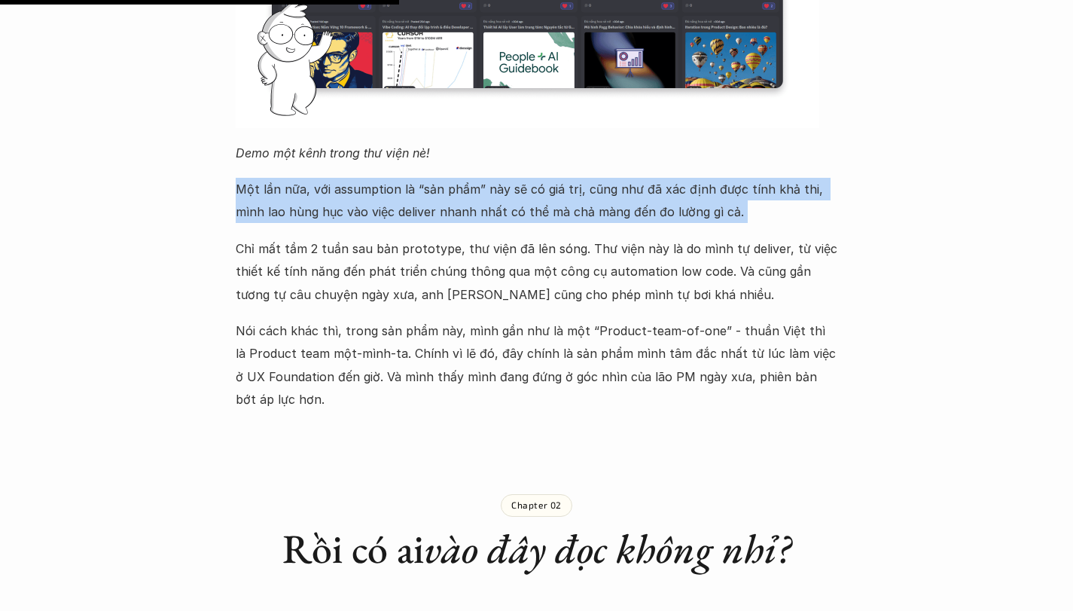
scroll to position [1845, 0]
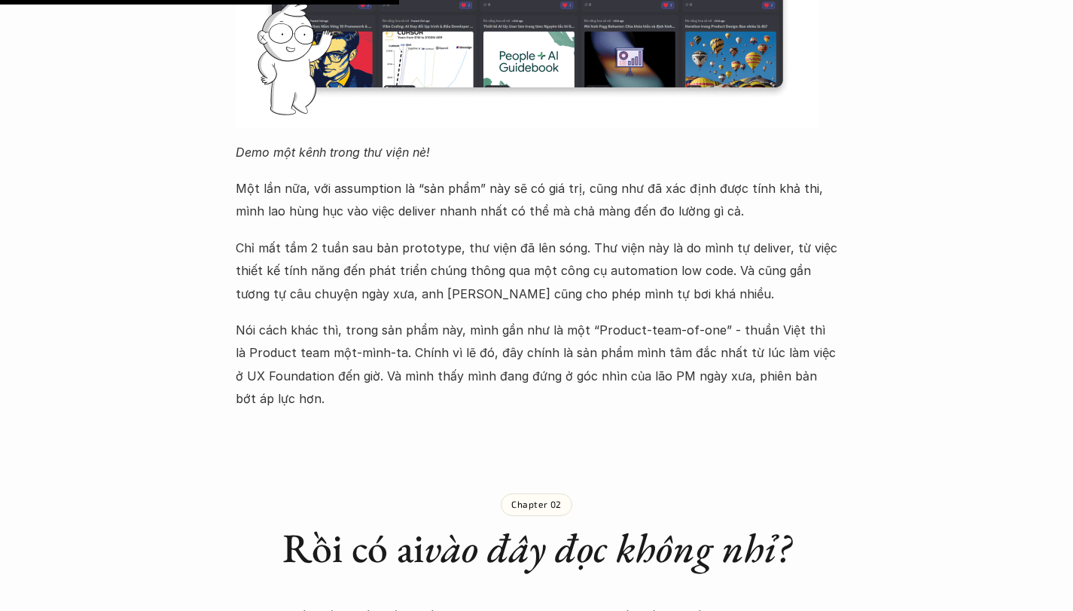
click at [457, 319] on p "Nói cách khác thì, trong sản phẩm này, mình gần như là một “Product-team-of-one…" at bounding box center [537, 365] width 603 height 92
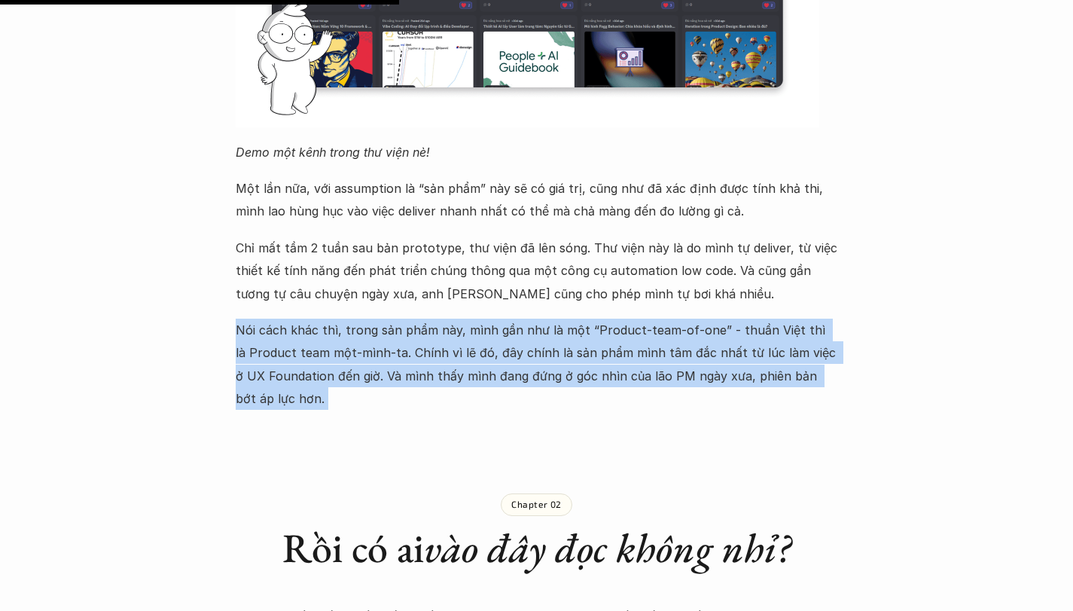
click at [457, 319] on p "Nói cách khác thì, trong sản phẩm này, mình gần như là một “Product-team-of-one…" at bounding box center [537, 365] width 603 height 92
click at [480, 319] on p "Nói cách khác thì, trong sản phẩm này, mình gần như là một “Product-team-of-one…" at bounding box center [537, 365] width 603 height 92
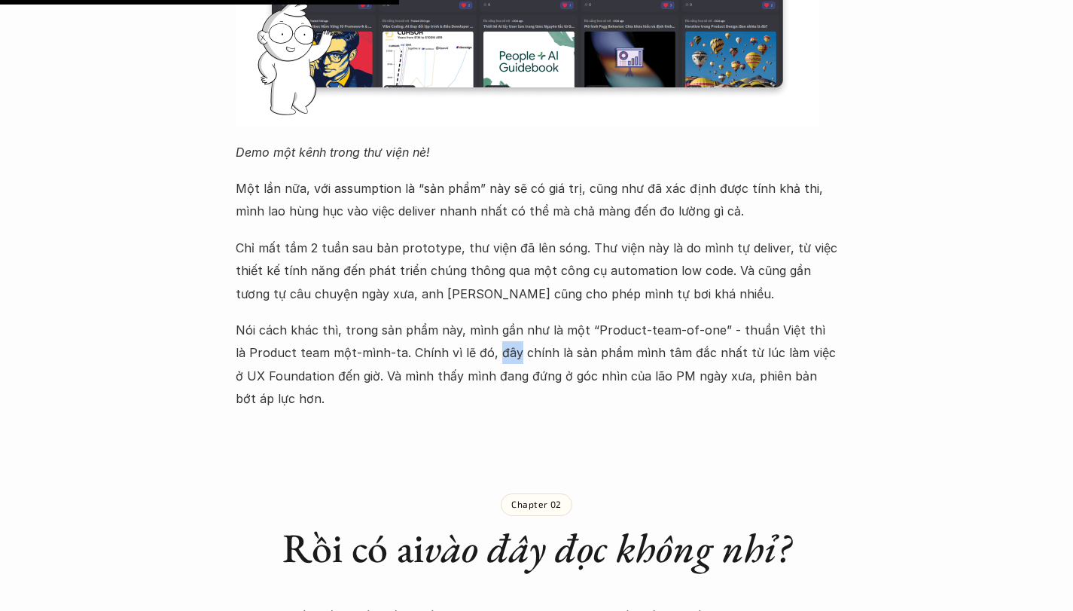
click at [480, 319] on p "Nói cách khác thì, trong sản phẩm này, mình gần như là một “Product-team-of-one…" at bounding box center [537, 365] width 603 height 92
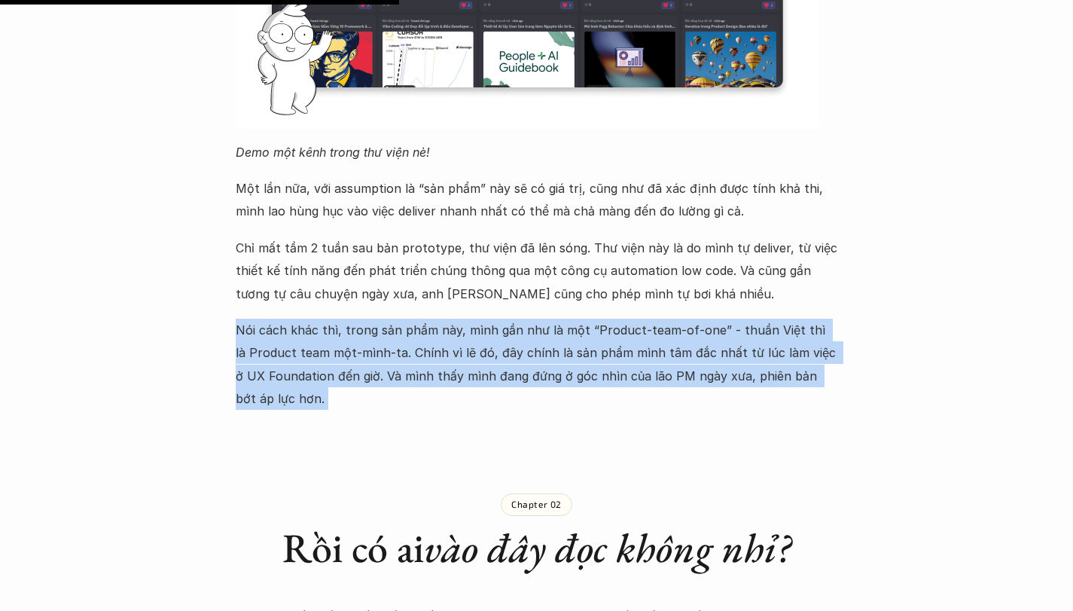
click at [480, 319] on p "Nói cách khác thì, trong sản phẩm này, mình gần như là một “Product-team-of-one…" at bounding box center [537, 365] width 603 height 92
click at [499, 319] on p "Nói cách khác thì, trong sản phẩm này, mình gần như là một “Product-team-of-one…" at bounding box center [537, 365] width 603 height 92
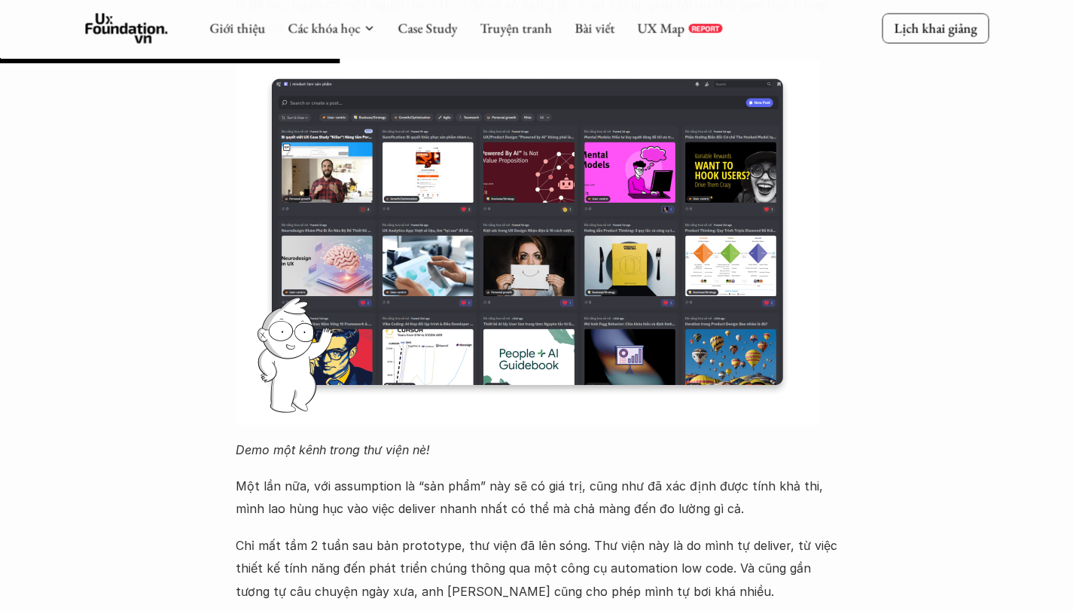
scroll to position [1801, 0]
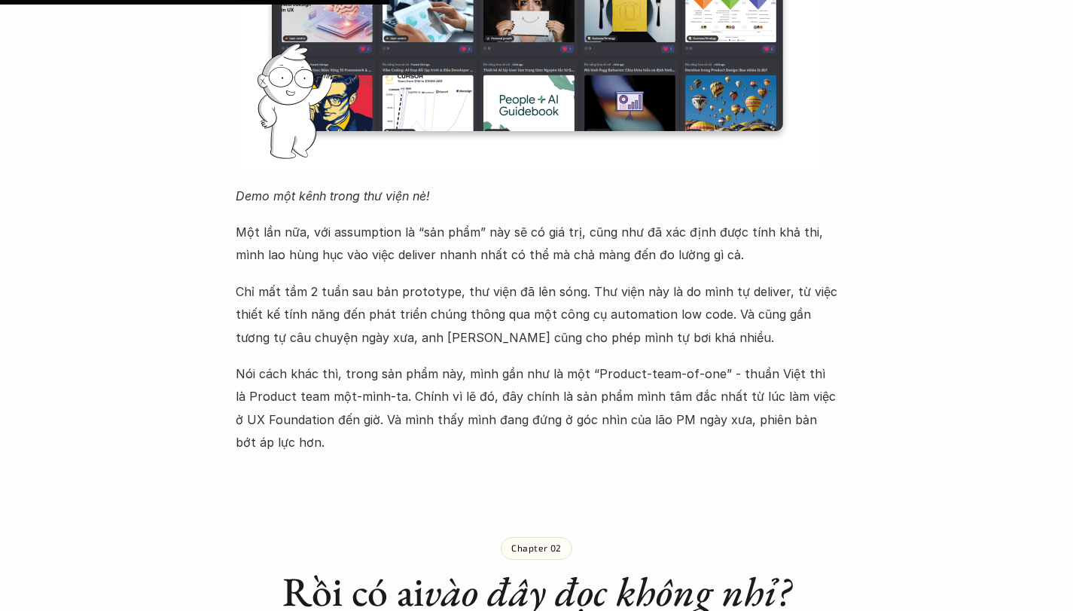
click at [499, 272] on div "Gần đây mình làm một dự án khác trong nội bộ cộng đồng học viên của UX Foundati…" at bounding box center [537, 62] width 603 height 783
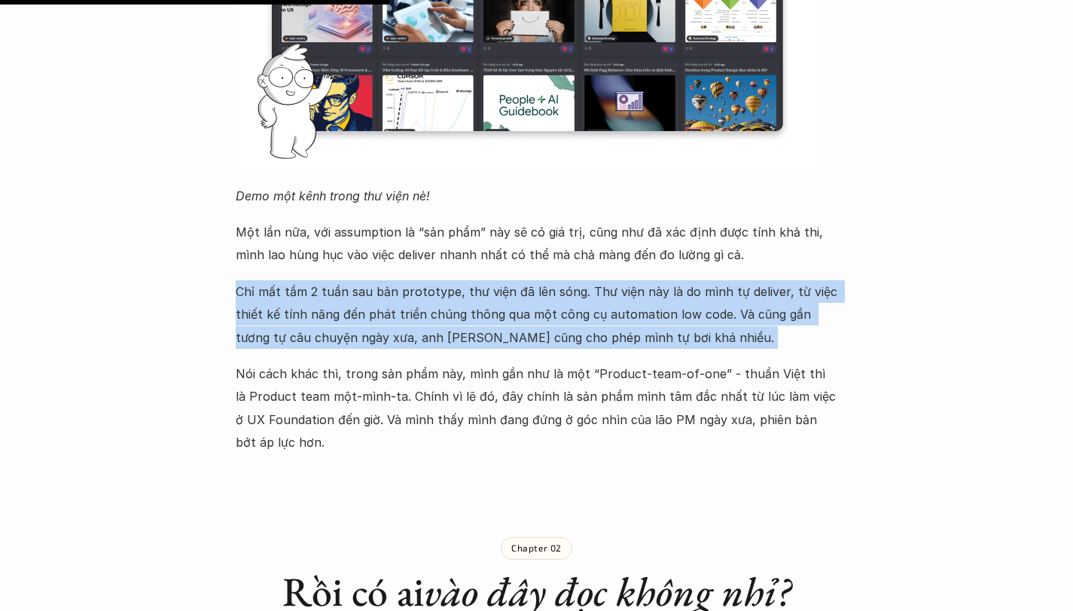
click at [499, 272] on div "Gần đây mình làm một dự án khác trong nội bộ cộng đồng học viên của UX Foundati…" at bounding box center [537, 62] width 603 height 783
click at [469, 280] on p "Chỉ mất tầm 2 tuần sau bản prototype, thư viện đã lên sóng. Thư viện này là do …" at bounding box center [537, 314] width 603 height 69
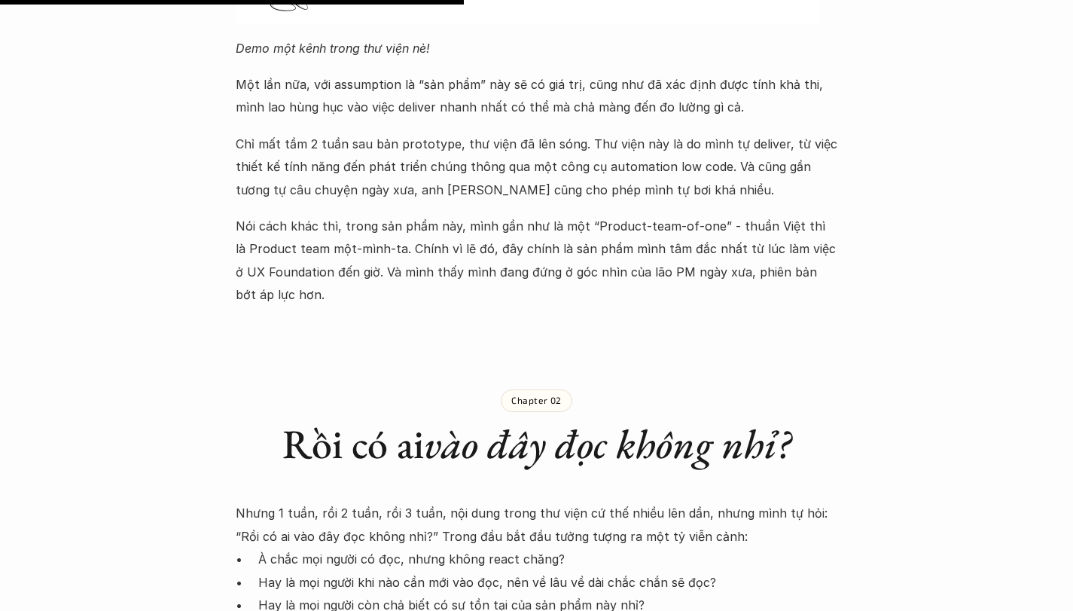
scroll to position [2147, 0]
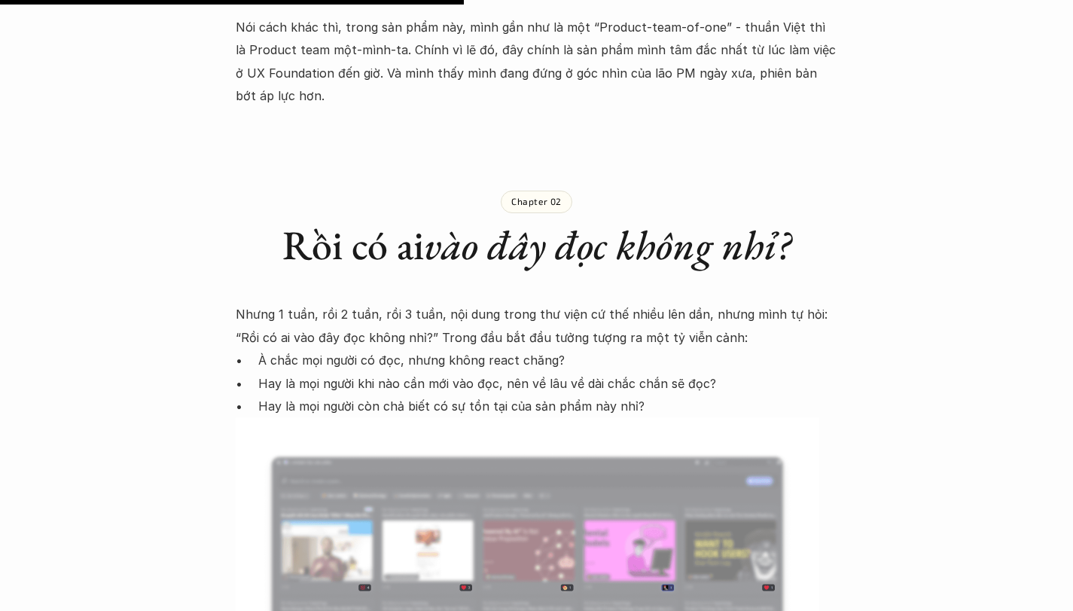
click at [514, 303] on p "Nhưng 1 tuần, rồi 2 tuần, rồi 3 tuần, nội dung trong thư viện cứ thế nhiều lên …" at bounding box center [537, 326] width 603 height 46
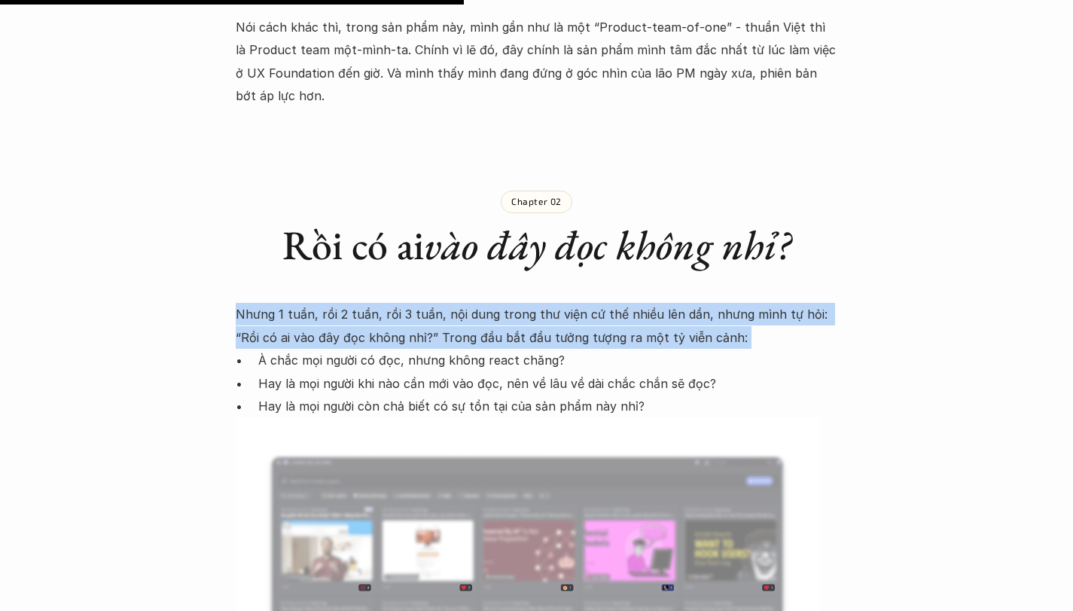
click at [514, 303] on p "Nhưng 1 tuần, rồi 2 tuần, rồi 3 tuần, nội dung trong thư viện cứ thế nhiều lên …" at bounding box center [537, 326] width 603 height 46
click at [519, 303] on p "Nhưng 1 tuần, rồi 2 tuần, rồi 3 tuần, nội dung trong thư viện cứ thế nhiều lên …" at bounding box center [537, 326] width 603 height 46
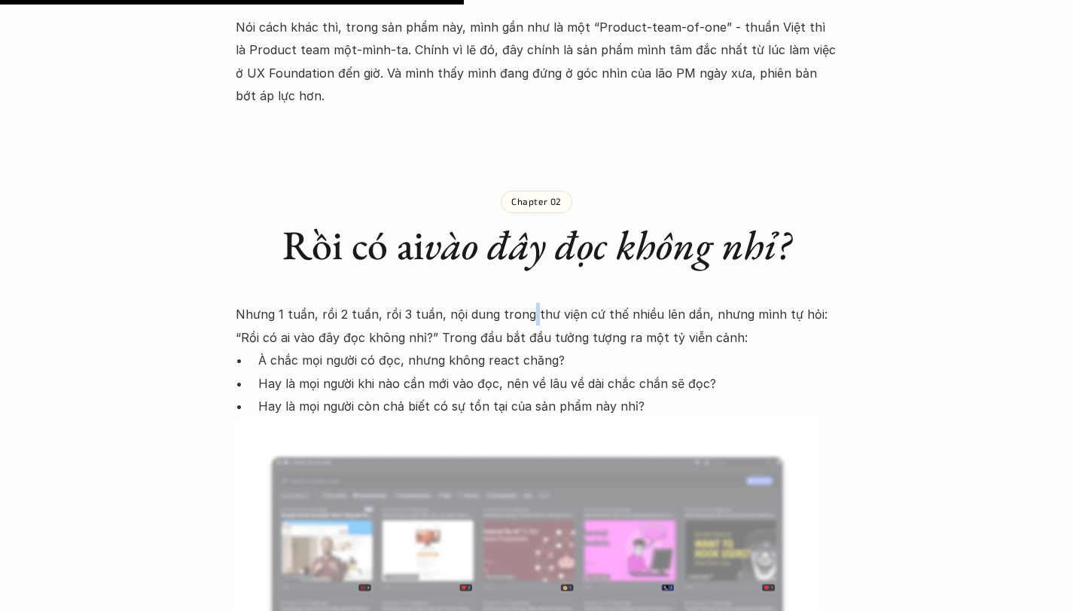
click at [519, 303] on p "Nhưng 1 tuần, rồi 2 tuần, rồi 3 tuần, nội dung trong thư viện cứ thế nhiều lên …" at bounding box center [537, 326] width 603 height 46
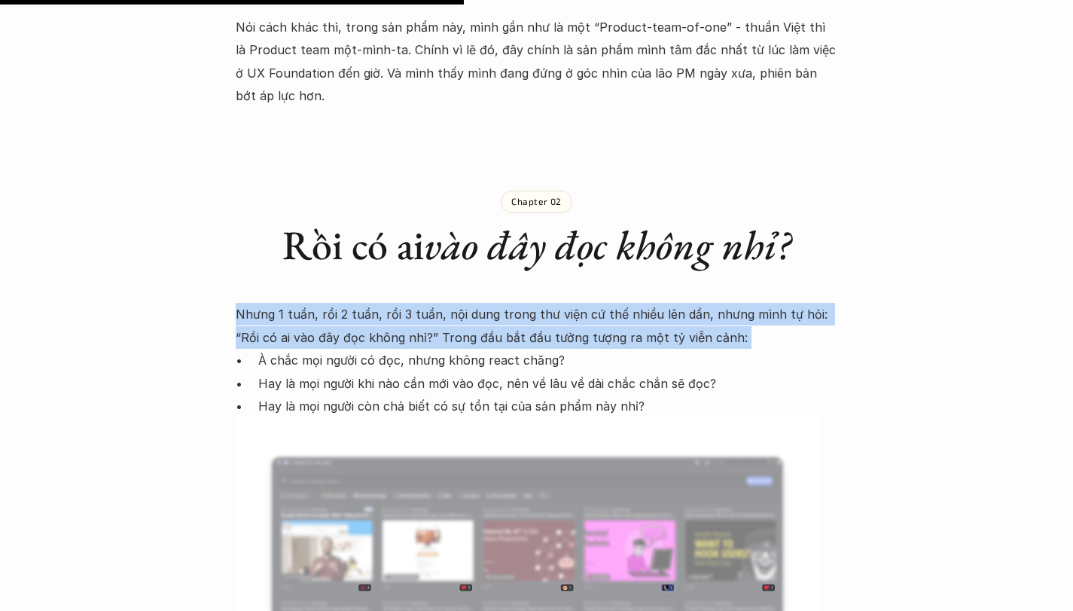
click at [519, 303] on p "Nhưng 1 tuần, rồi 2 tuần, rồi 3 tuần, nội dung trong thư viện cứ thế nhiều lên …" at bounding box center [537, 326] width 603 height 46
click at [472, 303] on p "Nhưng 1 tuần, rồi 2 tuần, rồi 3 tuần, nội dung trong thư viện cứ thế nhiều lên …" at bounding box center [537, 326] width 603 height 46
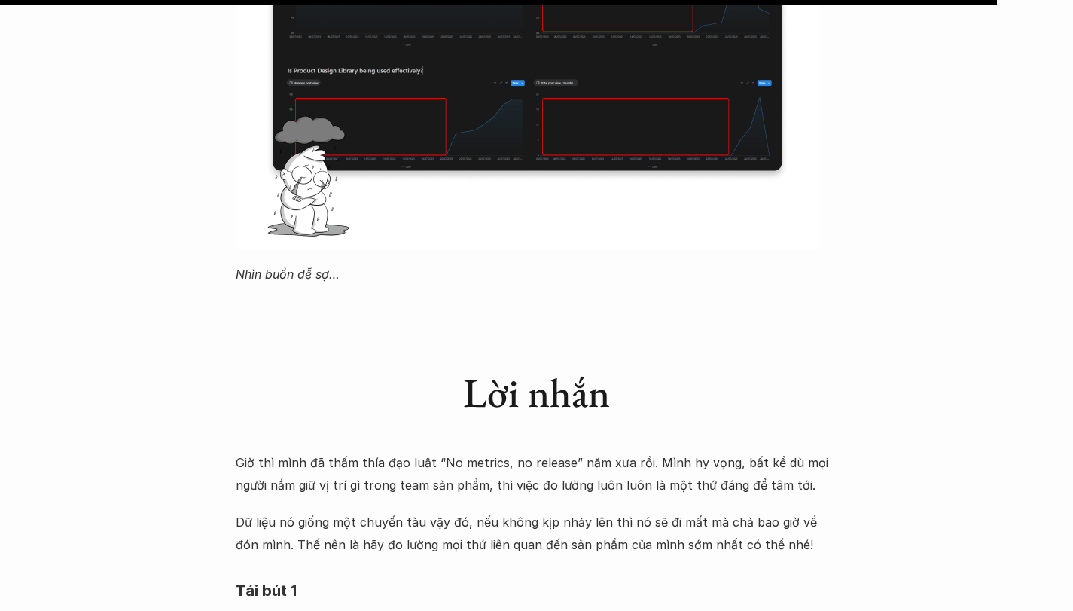
scroll to position [4611, 0]
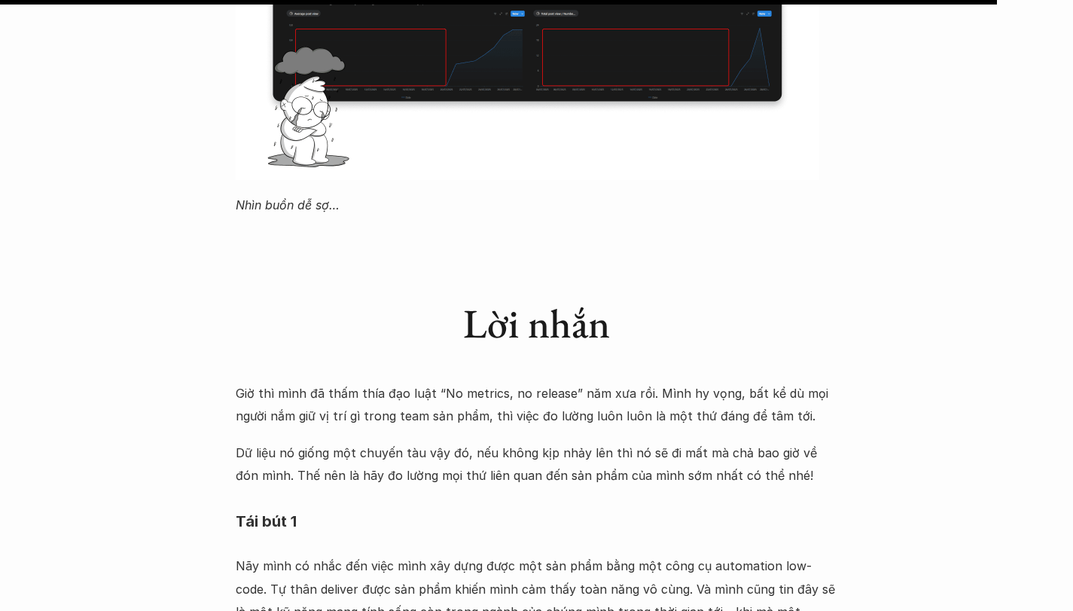
click at [429, 382] on p "Giờ thì mình đã thấm thía đạo luật “No metrics, no release” năm xưa rồi. Mình h…" at bounding box center [537, 405] width 603 height 46
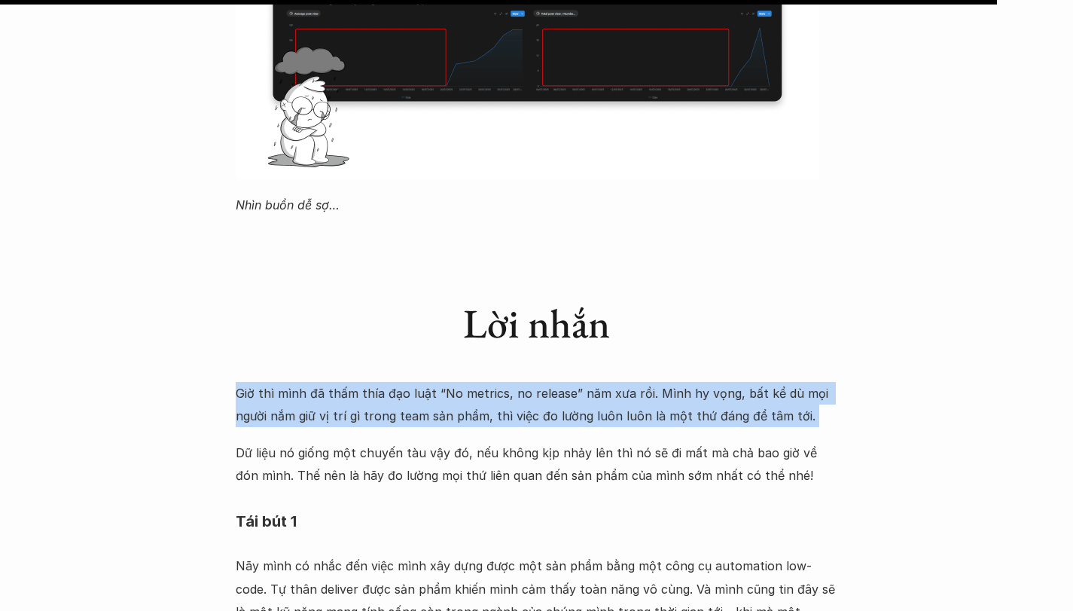
click at [429, 382] on p "Giờ thì mình đã thấm thía đạo luật “No metrics, no release” năm xưa rồi. Mình h…" at bounding box center [537, 405] width 603 height 46
click at [438, 382] on p "Giờ thì mình đã thấm thía đạo luật “No metrics, no release” năm xưa rồi. Mình h…" at bounding box center [537, 405] width 603 height 46
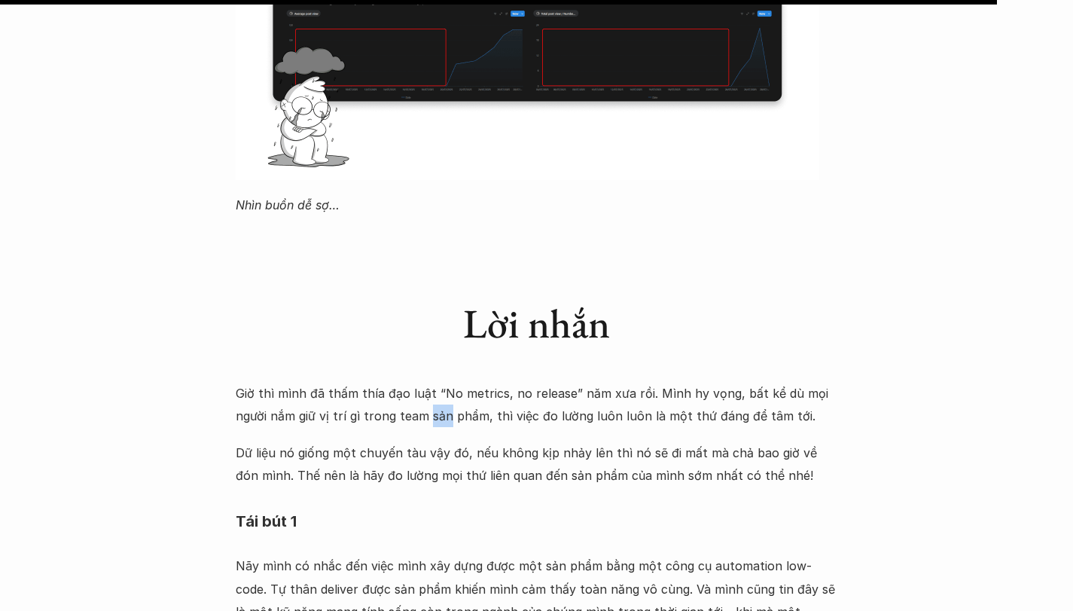
click at [438, 382] on p "Giờ thì mình đã thấm thía đạo luật “No metrics, no release” năm xưa rồi. Mình h…" at bounding box center [537, 405] width 603 height 46
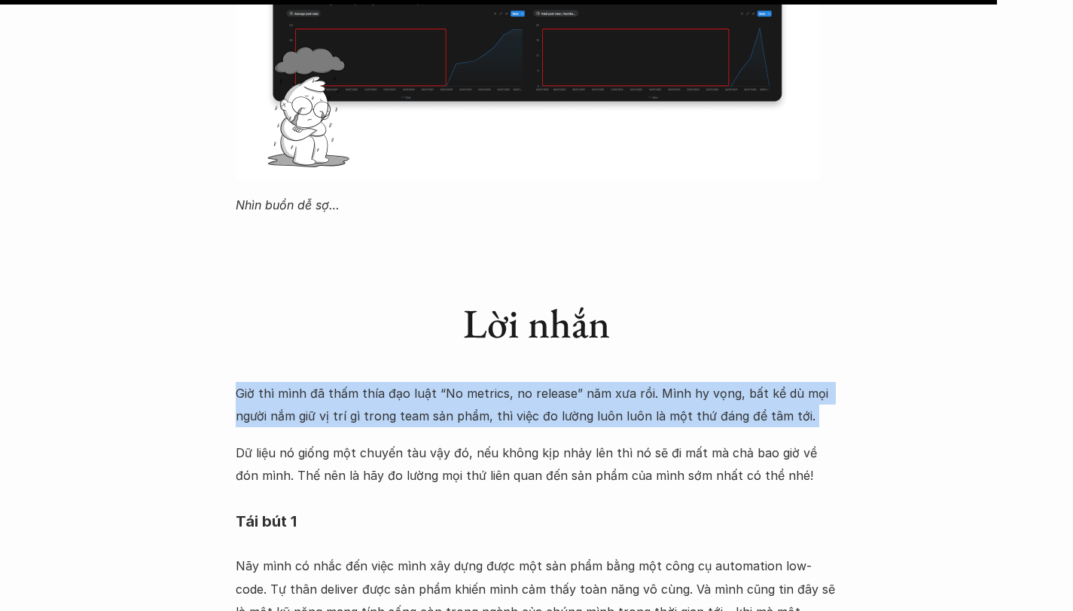
click at [438, 382] on p "Giờ thì mình đã thấm thía đạo luật “No metrics, no release” năm xưa rồi. Mình h…" at bounding box center [537, 405] width 603 height 46
click at [471, 382] on p "Giờ thì mình đã thấm thía đạo luật “No metrics, no release” năm xưa rồi. Mình h…" at bounding box center [537, 405] width 603 height 46
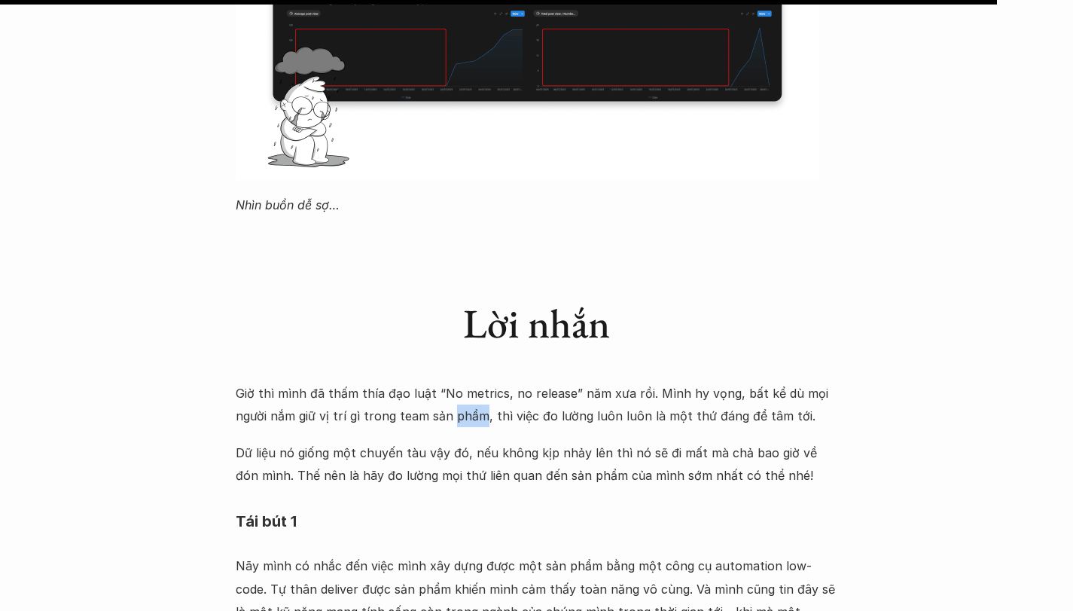
click at [471, 382] on p "Giờ thì mình đã thấm thía đạo luật “No metrics, no release” năm xưa rồi. Mình h…" at bounding box center [537, 405] width 603 height 46
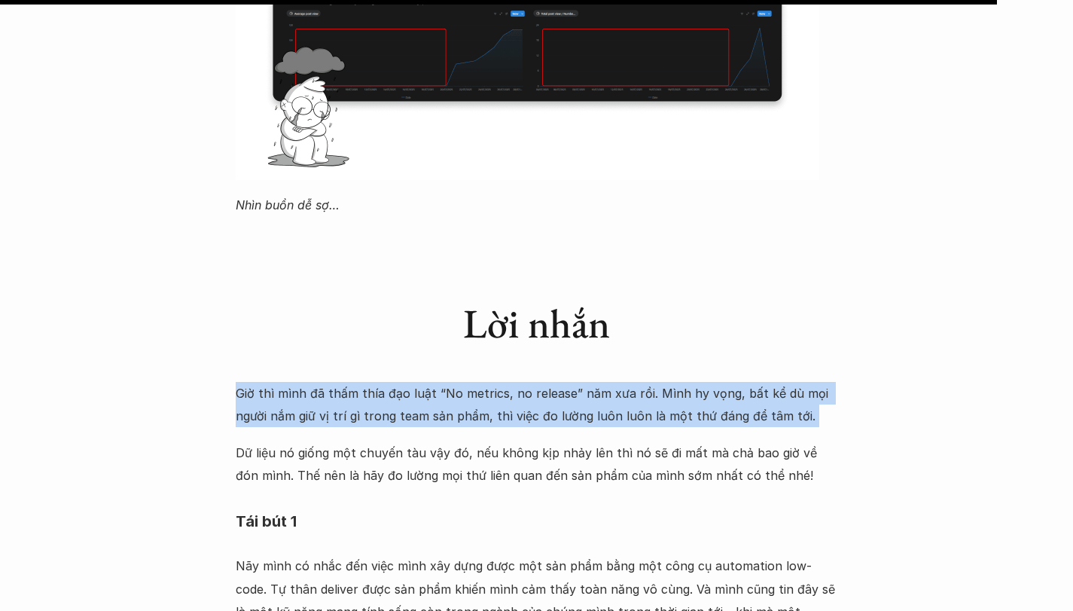
click at [471, 382] on p "Giờ thì mình đã thấm thía đạo luật “No metrics, no release” năm xưa rồi. Mình h…" at bounding box center [537, 405] width 603 height 46
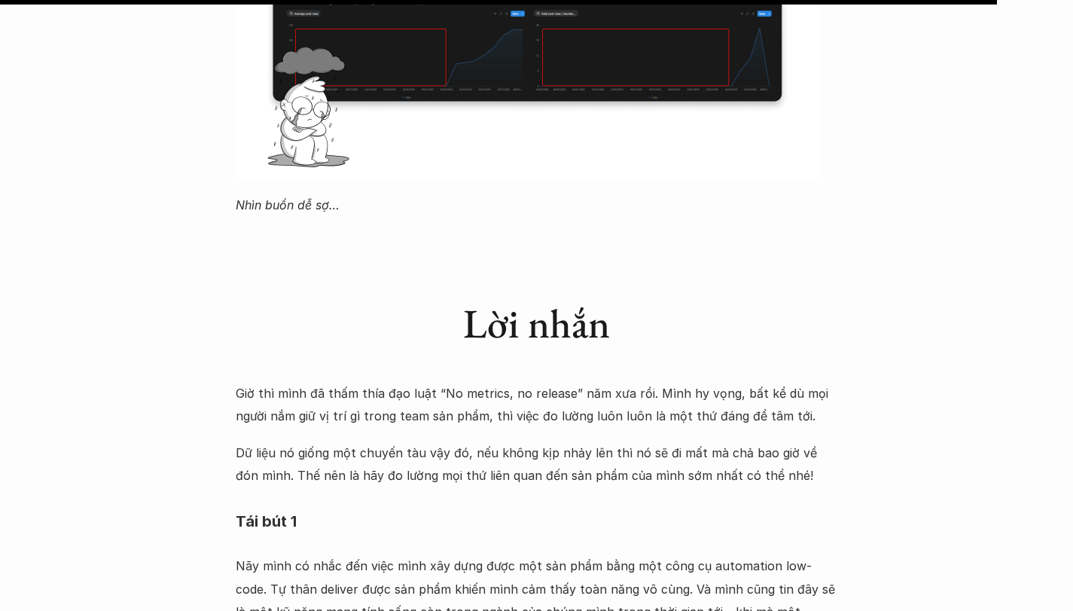
click at [392, 441] on p "Dữ liệu nó giống một chuyến tàu vậy đó, nếu không kịp nhảy lên thì nó sẽ đi mất…" at bounding box center [537, 464] width 603 height 46
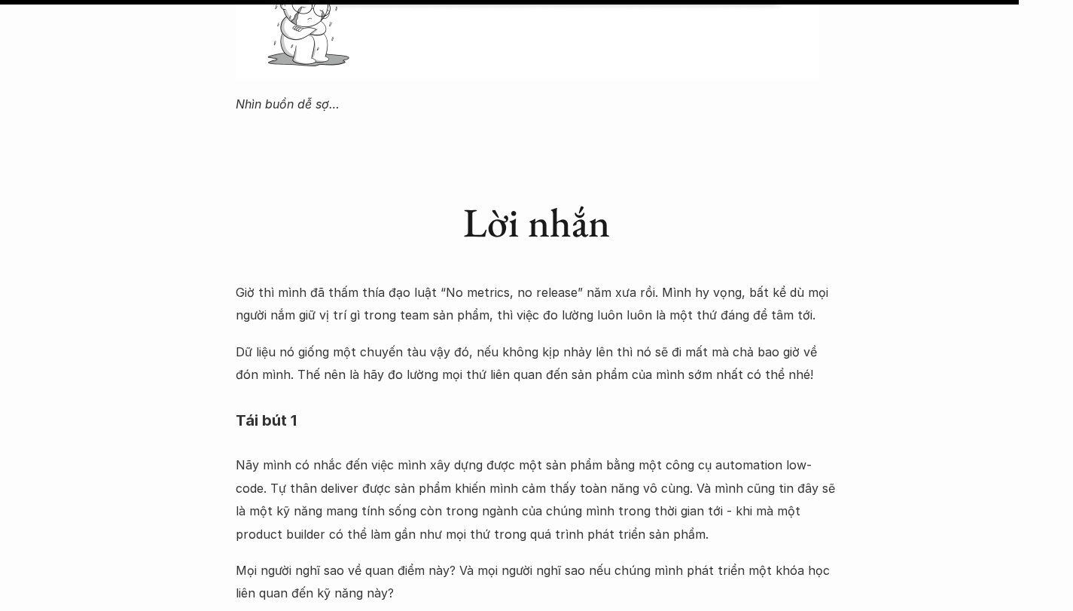
click at [392, 453] on p "Nãy mình có nhắc đến việc mình xây dựng được một sản phẩm bằng một công cụ auto…" at bounding box center [537, 499] width 603 height 92
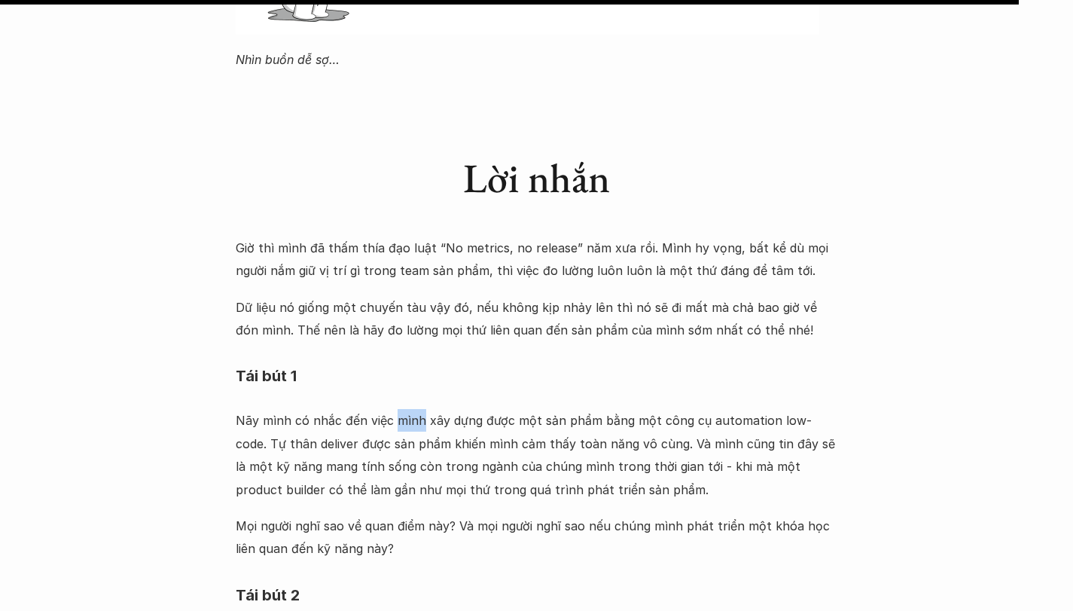
scroll to position [4843, 0]
